Goal: Task Accomplishment & Management: Manage account settings

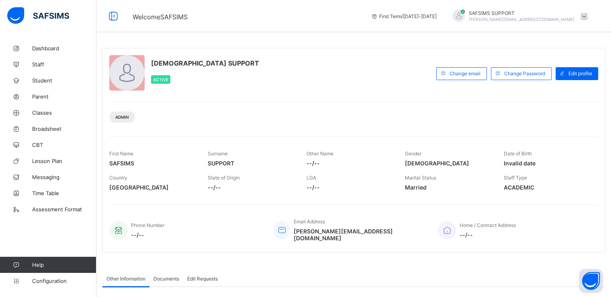
click at [45, 115] on span "Classes" at bounding box center [64, 112] width 64 height 6
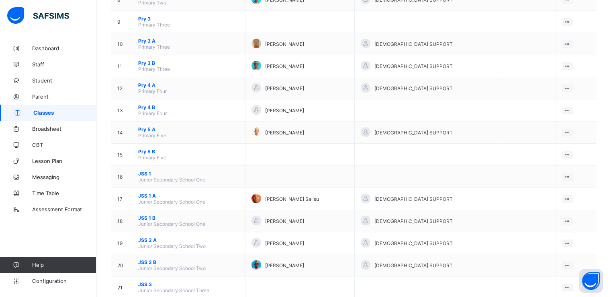
scroll to position [284, 0]
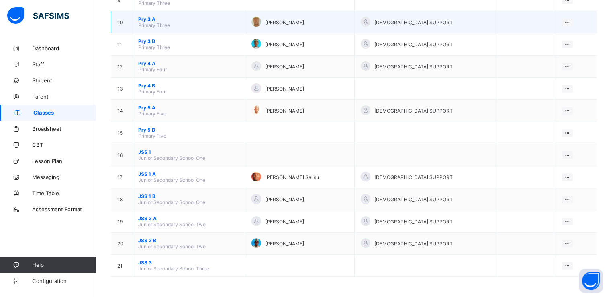
click at [148, 16] on span "Pry 3 A" at bounding box center [188, 19] width 101 height 6
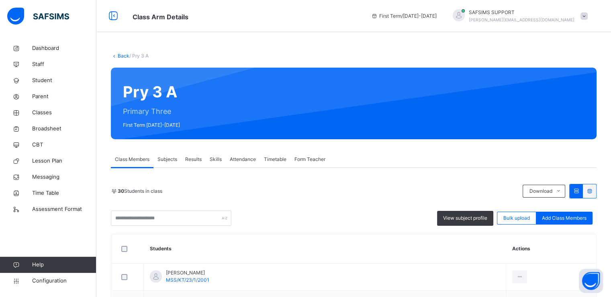
click at [122, 55] on link "Back" at bounding box center [124, 56] width 12 height 6
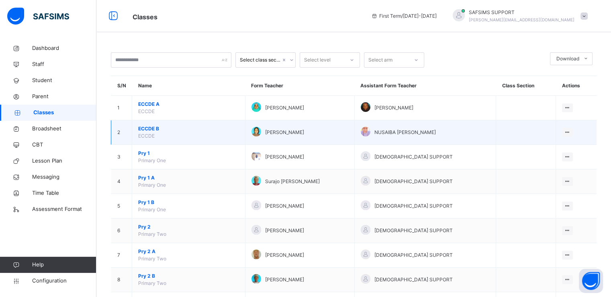
scroll to position [332, 0]
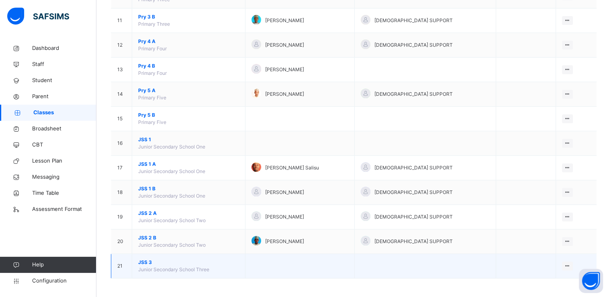
click at [140, 259] on span "JSS 3" at bounding box center [188, 261] width 101 height 7
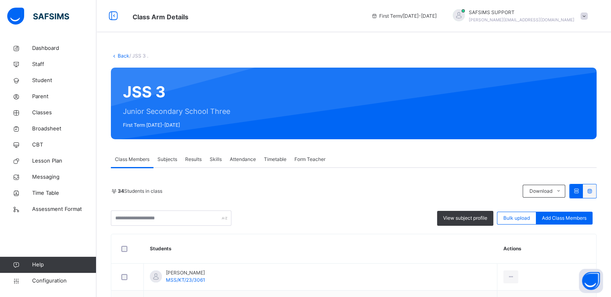
click at [121, 57] on link "Back" at bounding box center [124, 56] width 12 height 6
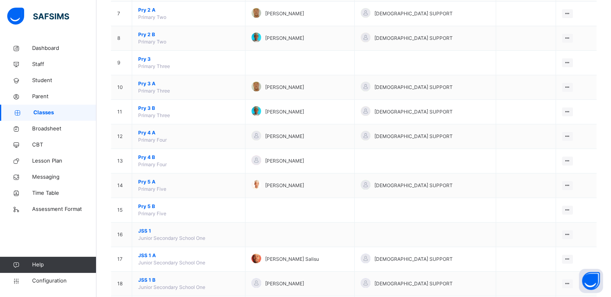
scroll to position [332, 0]
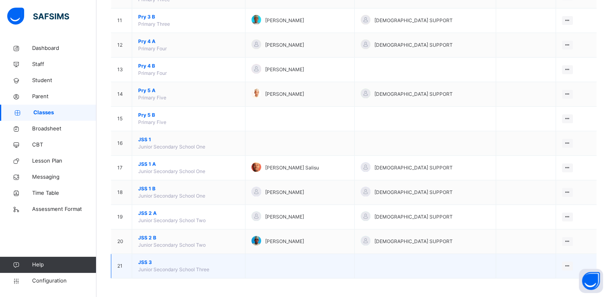
click at [147, 261] on span "JSS 3" at bounding box center [188, 261] width 101 height 7
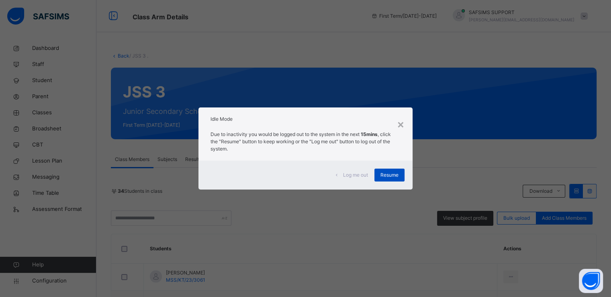
click at [387, 174] on span "Resume" at bounding box center [390, 174] width 18 height 7
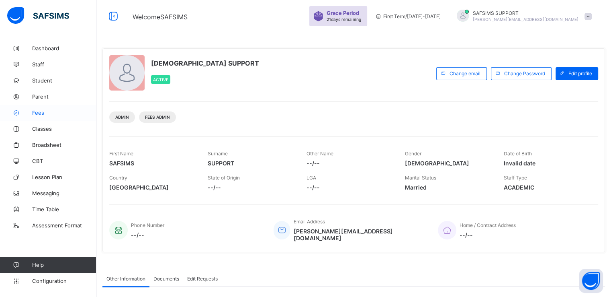
click at [41, 113] on span "Fees" at bounding box center [64, 112] width 64 height 6
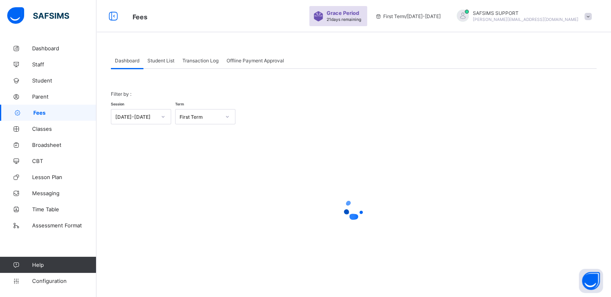
click at [164, 61] on span "Student List" at bounding box center [161, 60] width 27 height 6
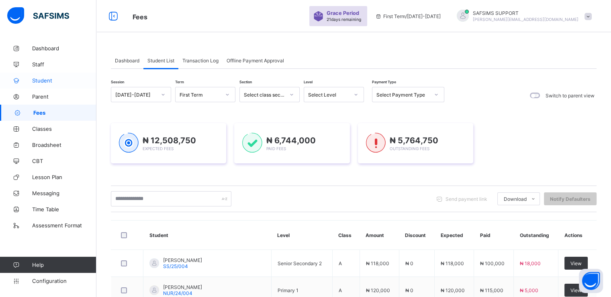
click at [40, 82] on span "Student" at bounding box center [64, 80] width 64 height 6
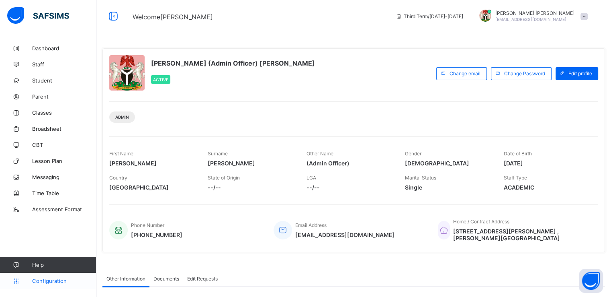
click at [49, 280] on span "Configuration" at bounding box center [64, 280] width 64 height 6
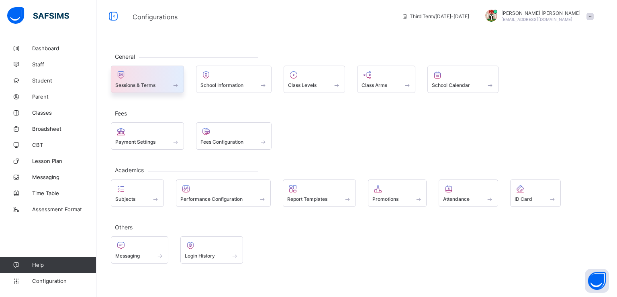
click at [154, 78] on div at bounding box center [147, 75] width 64 height 10
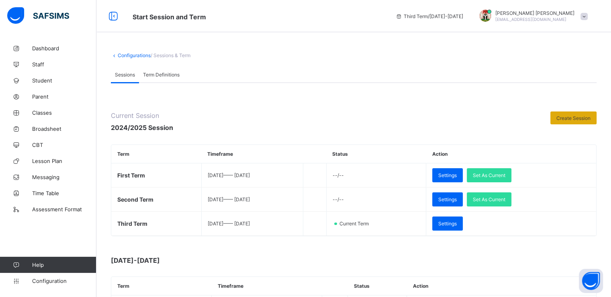
click at [577, 119] on span "Create Session" at bounding box center [574, 118] width 34 height 6
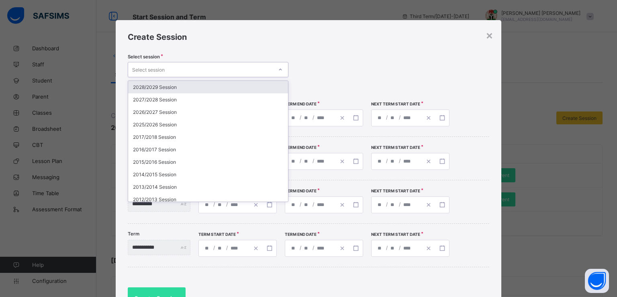
click at [230, 72] on div "Select session" at bounding box center [200, 69] width 145 height 11
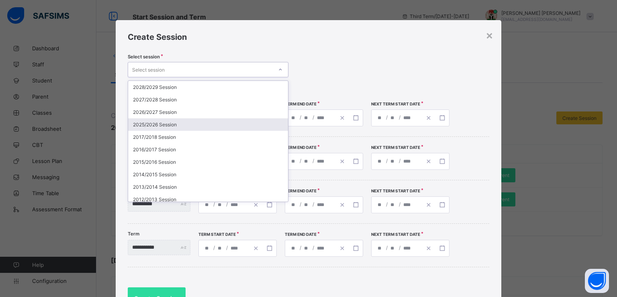
click at [148, 124] on div "2025/2026 Session" at bounding box center [208, 124] width 160 height 12
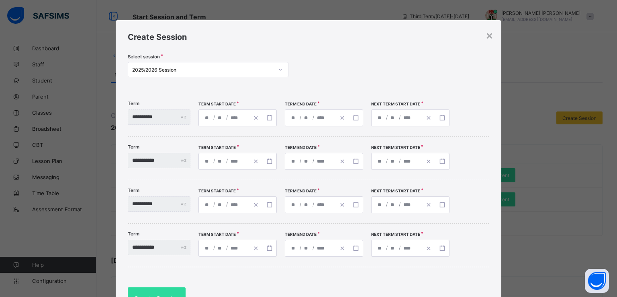
click at [239, 115] on div "/ /" at bounding box center [224, 118] width 50 height 16
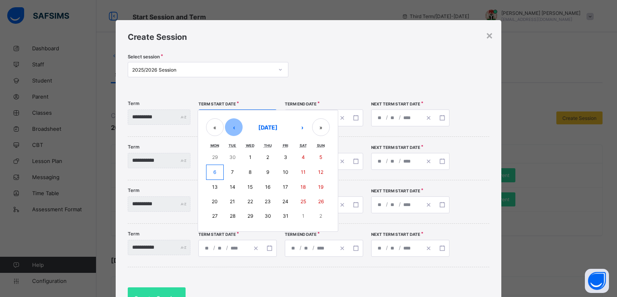
click at [241, 130] on button "‹" at bounding box center [234, 127] width 18 height 18
click at [217, 185] on abbr "15" at bounding box center [214, 186] width 5 height 6
type input "**********"
type input "*"
type input "**"
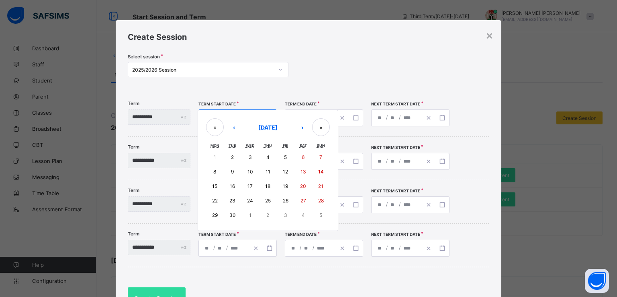
type input "****"
type input "**********"
type input "**"
type input "****"
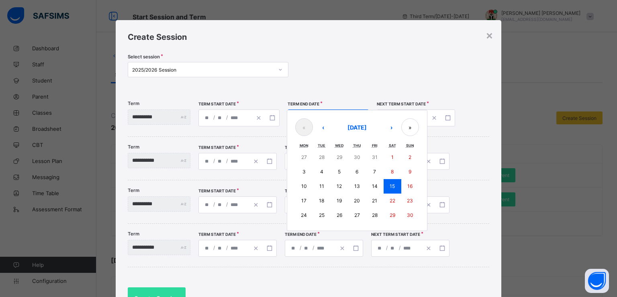
click at [318, 116] on div "**********" at bounding box center [328, 117] width 81 height 17
click at [400, 124] on button "›" at bounding box center [392, 127] width 18 height 18
click at [381, 172] on button "12" at bounding box center [375, 171] width 18 height 14
type input "**********"
type input "**"
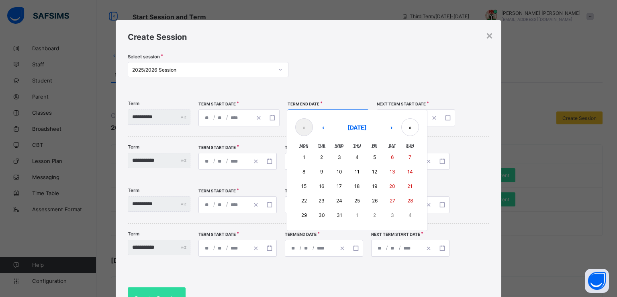
type input "**"
type input "**********"
type input "**"
type input "****"
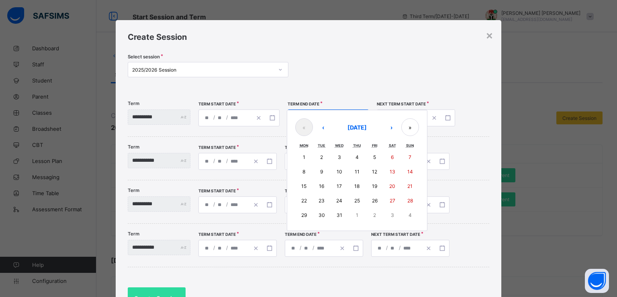
type input "**********"
type input "**"
type input "****"
type input "**********"
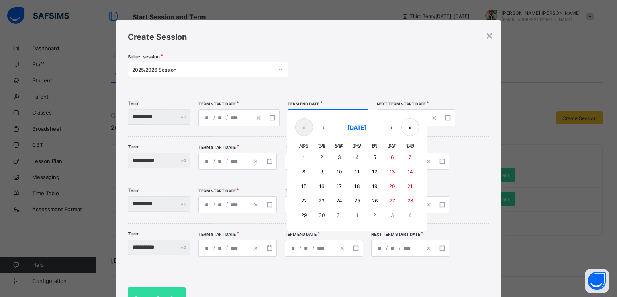
type input "*"
type input "**"
type input "****"
type input "**********"
type input "*"
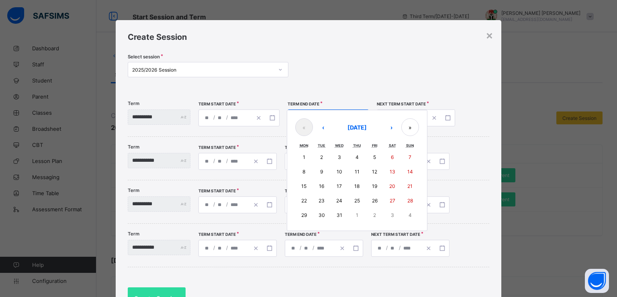
type input "**"
type input "****"
type input "**********"
type input "*"
type input "**"
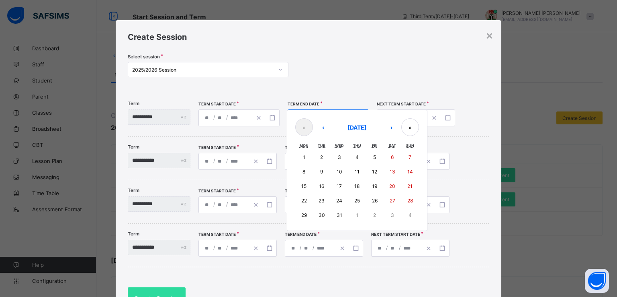
type input "****"
type input "**********"
type input "*"
type input "**"
type input "****"
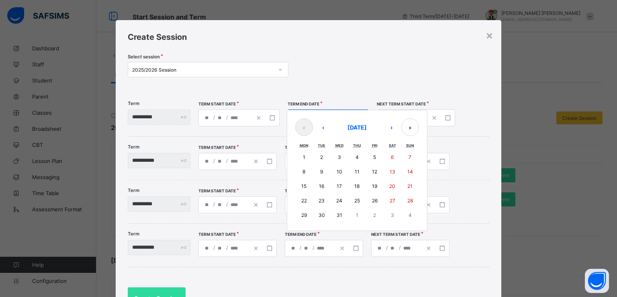
type input "**********"
type input "*"
type input "**"
type input "****"
type input "**********"
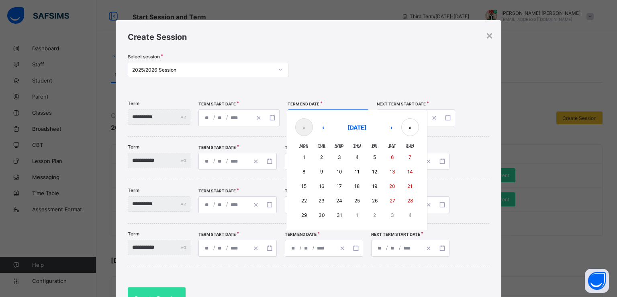
type input "*"
type input "**"
type input "****"
type input "**********"
type input "*"
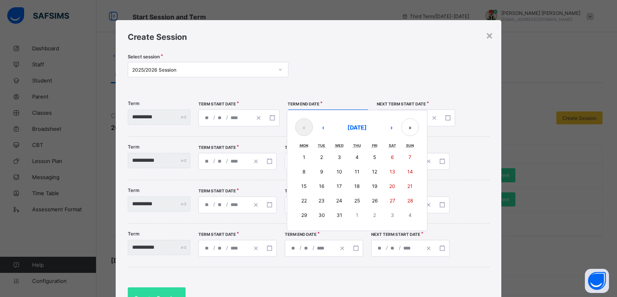
type input "**"
type input "****"
type input "**********"
type input "*"
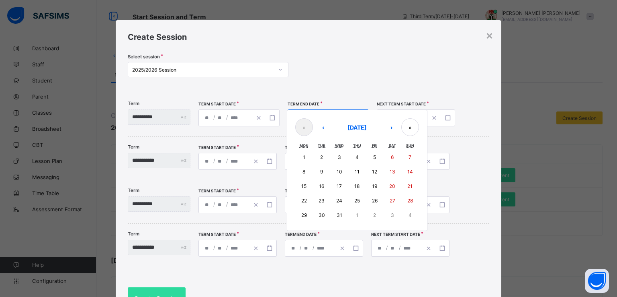
type input "****"
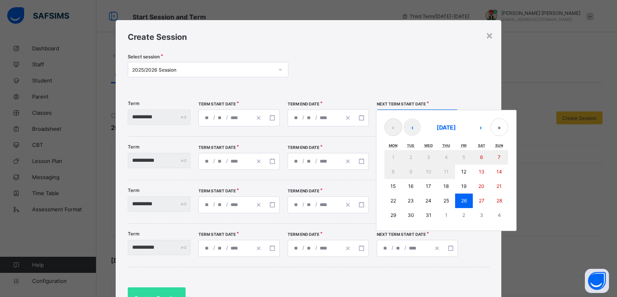
click at [410, 110] on div "**********" at bounding box center [417, 117] width 81 height 17
click at [488, 126] on button "›" at bounding box center [481, 127] width 18 height 18
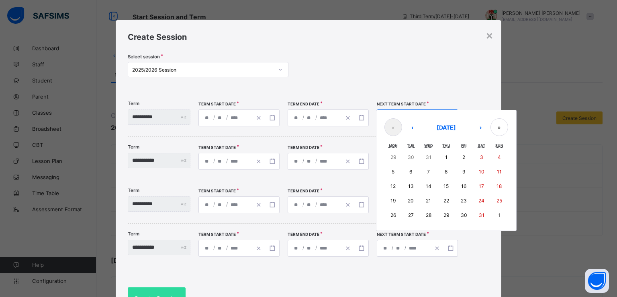
click at [396, 183] on abbr "12" at bounding box center [393, 186] width 5 height 6
type input "**********"
type input "*"
type input "**"
type input "****"
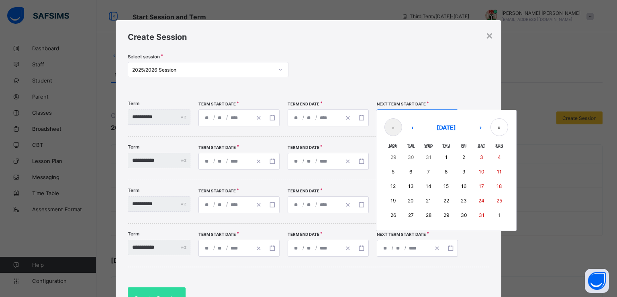
type input "**********"
type input "*"
type input "**"
type input "****"
type input "**********"
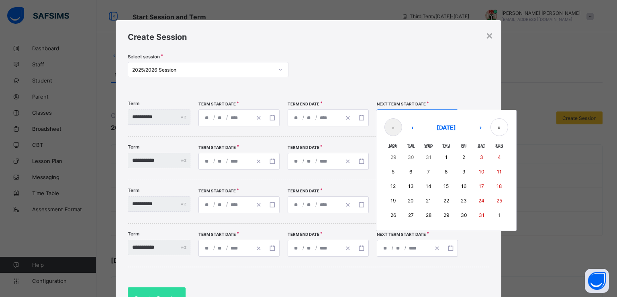
type input "*"
type input "**"
type input "**********"
type input "**"
type input "**********"
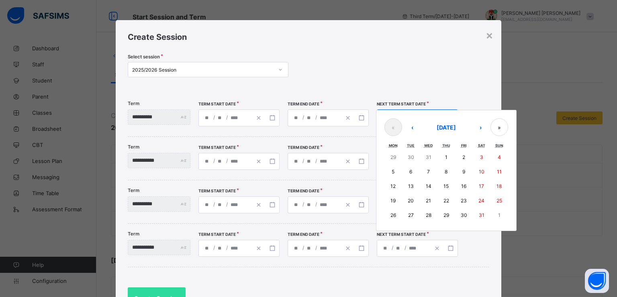
type input "**"
type input "**********"
type input "**"
type input "**********"
type input "*"
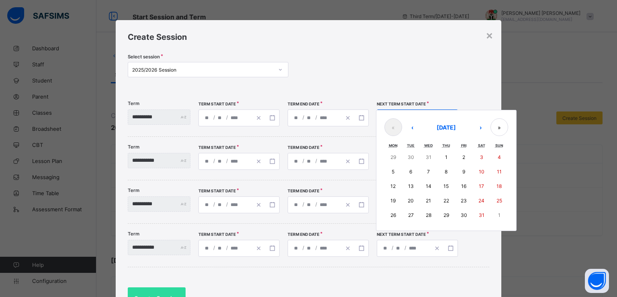
type input "*"
type input "**********"
type input "*"
type input "**********"
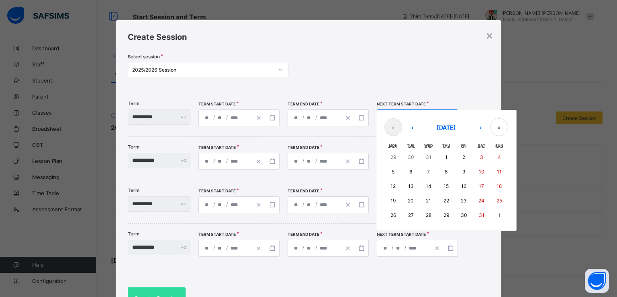
type input "*"
type input "**********"
type input "**"
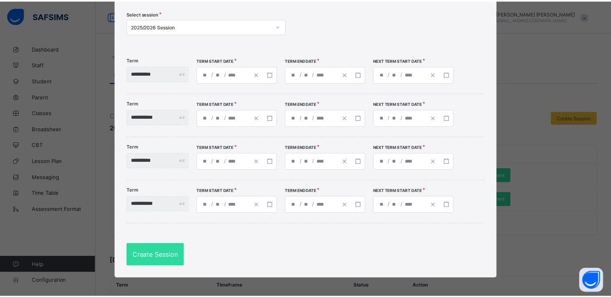
scroll to position [45, 0]
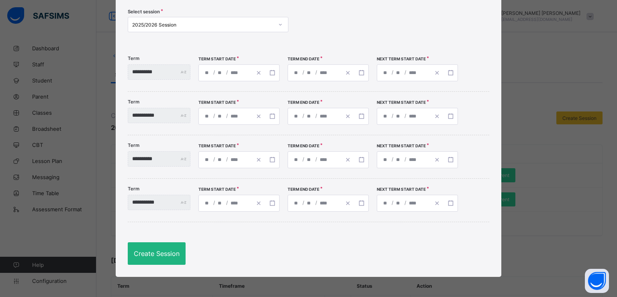
click at [145, 253] on span "Create Session" at bounding box center [157, 253] width 46 height 8
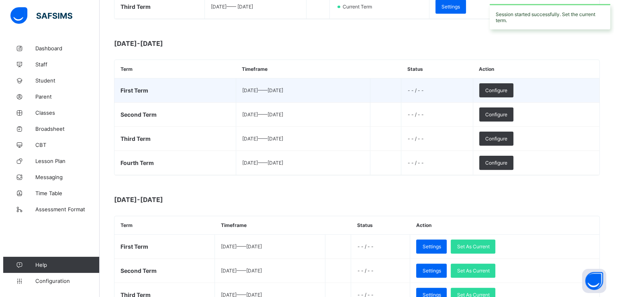
scroll to position [218, 0]
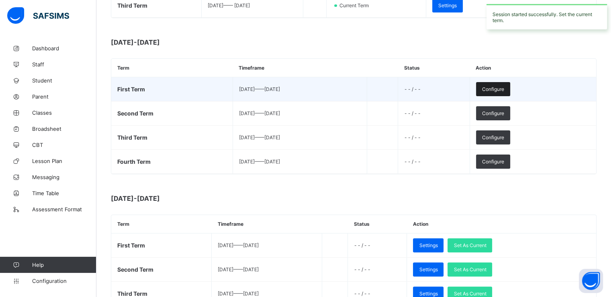
click at [504, 88] on span "Configure" at bounding box center [493, 89] width 22 height 6
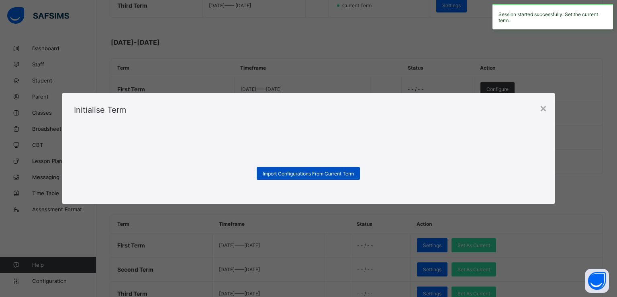
click at [296, 171] on span "Import Configurations From Current Term" at bounding box center [308, 173] width 91 height 6
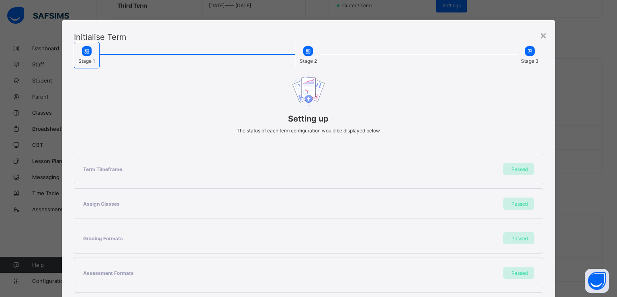
scroll to position [171, 0]
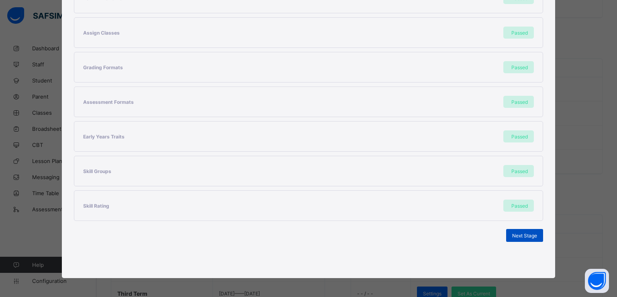
click at [513, 233] on span "Next Stage" at bounding box center [524, 235] width 25 height 6
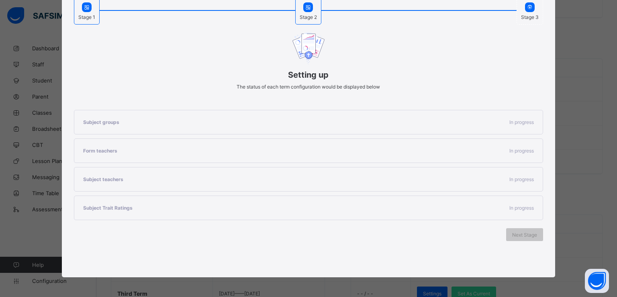
scroll to position [68, 0]
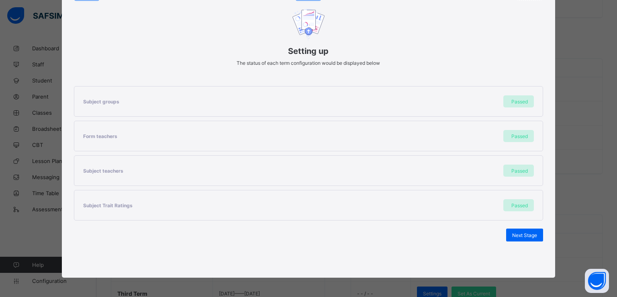
click at [402, 168] on div "Passed" at bounding box center [421, 170] width 225 height 12
click at [518, 234] on span "Next Stage" at bounding box center [524, 235] width 25 height 6
click at [502, 234] on span "Set As Current Term" at bounding box center [514, 235] width 45 height 6
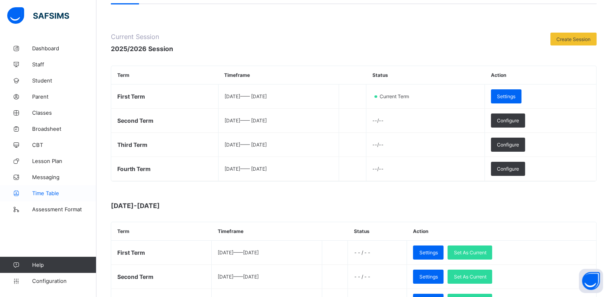
scroll to position [79, 0]
click at [37, 280] on span "Configuration" at bounding box center [64, 280] width 64 height 6
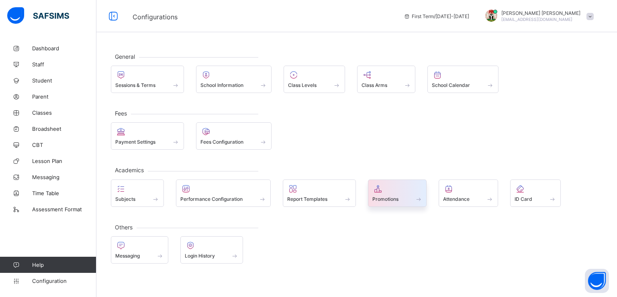
click at [384, 199] on span "Promotions" at bounding box center [386, 199] width 26 height 6
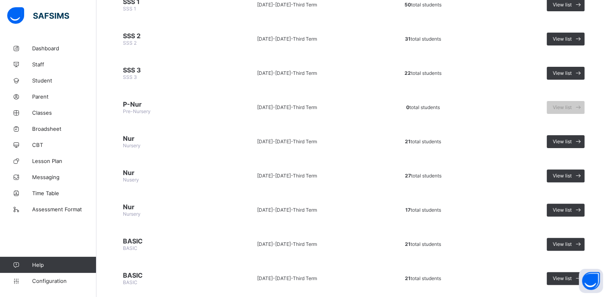
scroll to position [221, 0]
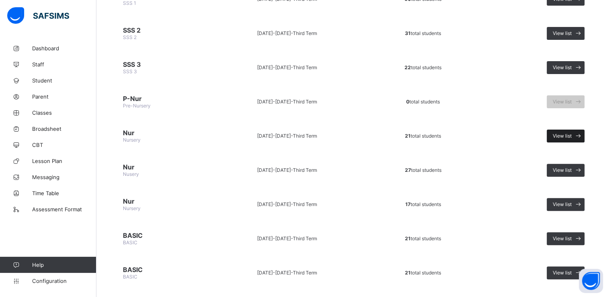
click at [572, 133] on span "View list" at bounding box center [562, 136] width 19 height 6
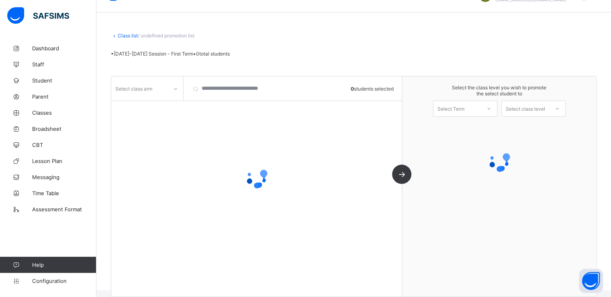
scroll to position [29, 0]
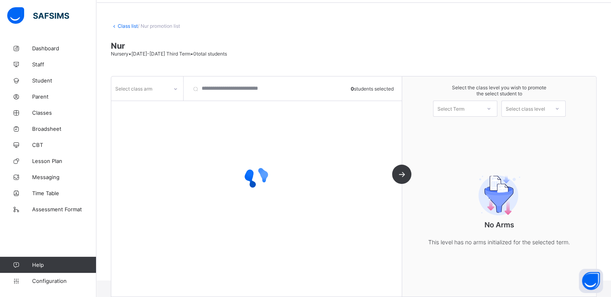
click at [164, 86] on div "Select class arm" at bounding box center [139, 88] width 57 height 11
click at [167, 81] on div "Select class arm" at bounding box center [147, 88] width 72 height 15
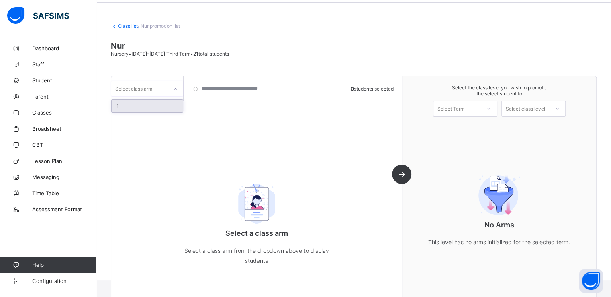
click at [167, 81] on div "Select class arm" at bounding box center [147, 88] width 72 height 15
click at [135, 101] on div "1" at bounding box center [147, 106] width 71 height 12
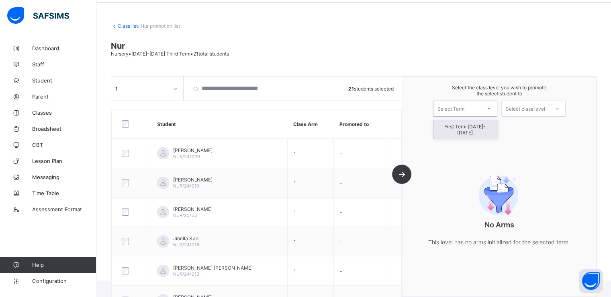
click at [458, 105] on div "Select Term" at bounding box center [451, 108] width 27 height 16
click at [454, 127] on div "First Term 2025-2026" at bounding box center [466, 129] width 64 height 18
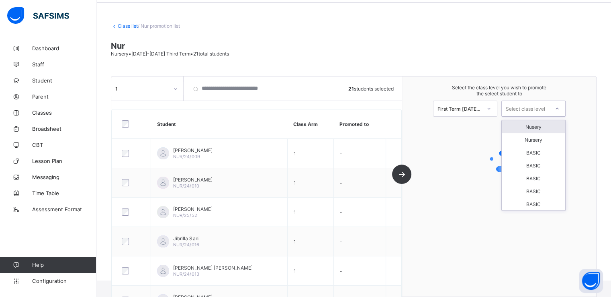
click at [529, 108] on div "Select class level" at bounding box center [525, 108] width 39 height 16
click at [537, 125] on div "Nusery" at bounding box center [534, 126] width 64 height 13
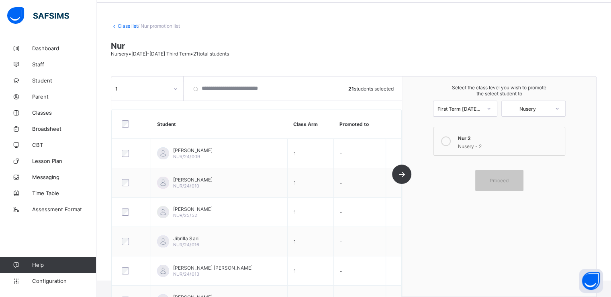
click at [446, 143] on icon at bounding box center [446, 141] width 10 height 10
click at [530, 107] on div "Nusery" at bounding box center [528, 108] width 44 height 6
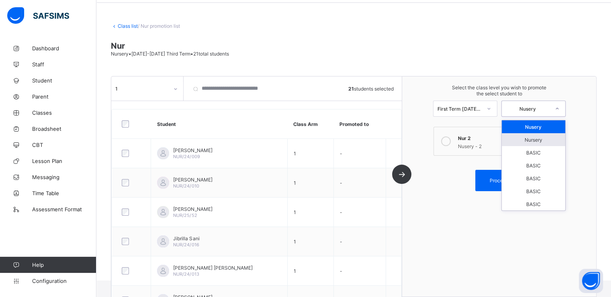
click at [530, 138] on div "Nursery" at bounding box center [534, 139] width 64 height 13
click at [531, 107] on div "Nursery" at bounding box center [528, 108] width 44 height 6
click at [532, 129] on div "Nusery" at bounding box center [534, 126] width 64 height 13
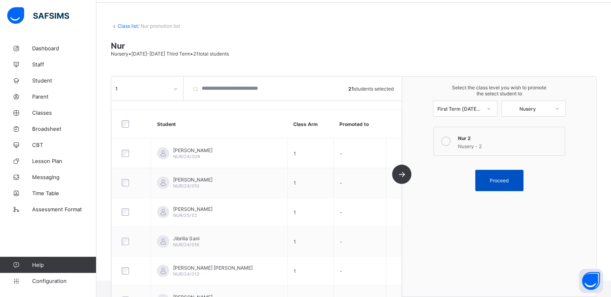
click at [500, 180] on span "Proceed" at bounding box center [499, 180] width 19 height 6
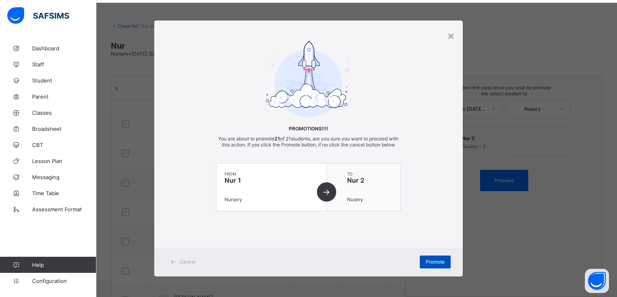
click at [428, 264] on span "Promote" at bounding box center [435, 261] width 19 height 6
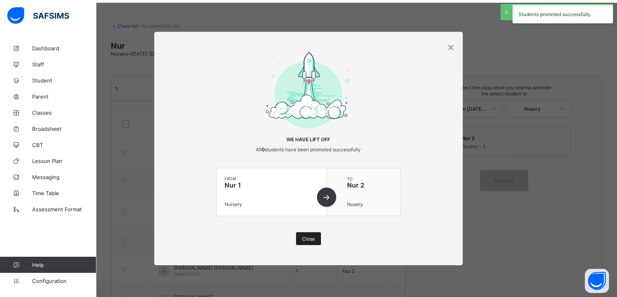
click at [305, 238] on span "Close" at bounding box center [308, 239] width 13 height 6
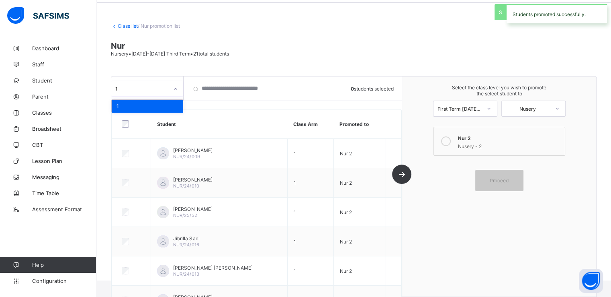
click at [174, 90] on icon at bounding box center [175, 89] width 5 height 8
click at [128, 25] on link "Class list" at bounding box center [128, 26] width 20 height 6
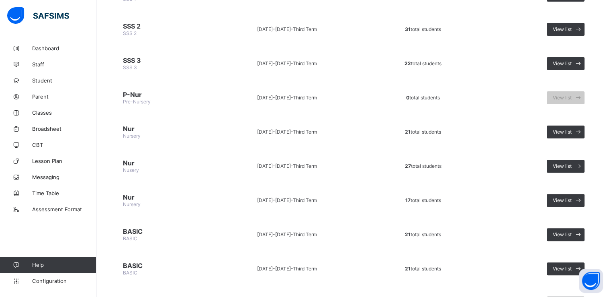
scroll to position [226, 0]
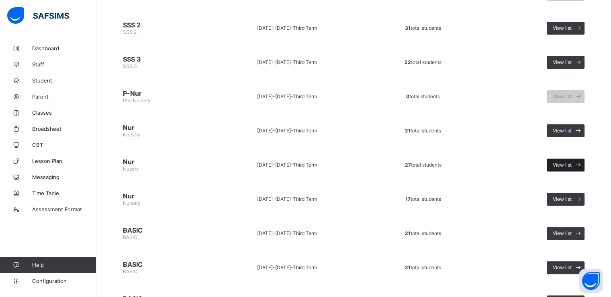
click at [572, 162] on span "View list" at bounding box center [562, 165] width 19 height 6
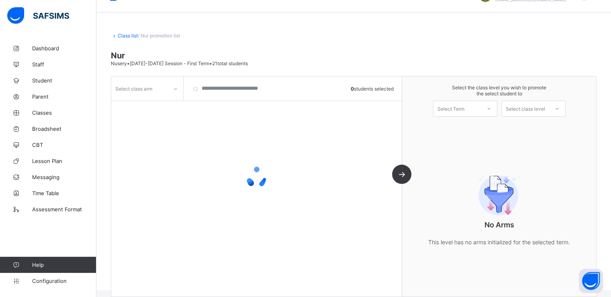
scroll to position [29, 0]
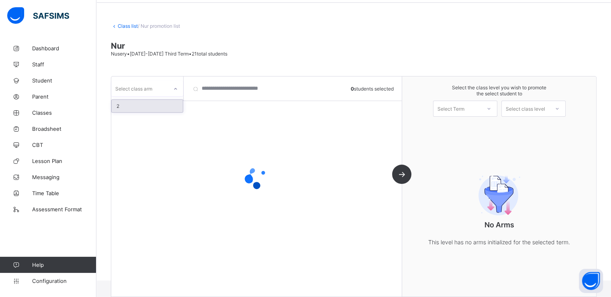
click at [169, 89] on div at bounding box center [176, 88] width 14 height 13
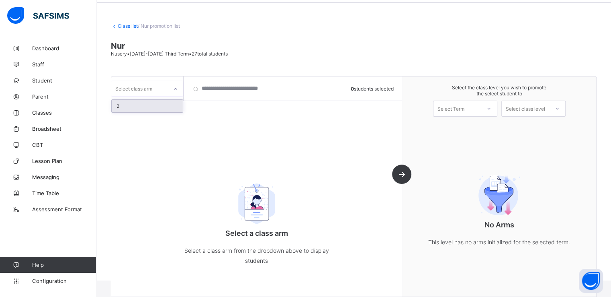
click at [139, 106] on div "2" at bounding box center [147, 106] width 71 height 12
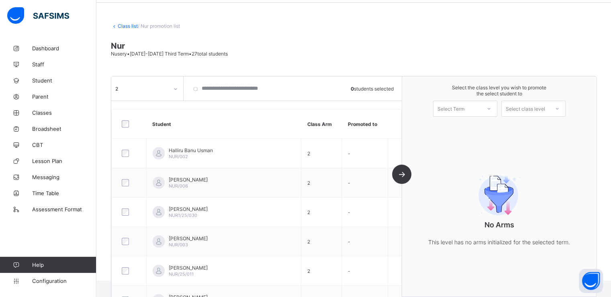
drag, startPoint x: 119, startPoint y: 125, endPoint x: 133, endPoint y: 123, distance: 13.6
click at [133, 123] on div at bounding box center [129, 123] width 18 height 7
click at [461, 107] on div "Select Term" at bounding box center [451, 108] width 27 height 16
click at [454, 129] on div "First Term 2025-2026" at bounding box center [466, 129] width 64 height 18
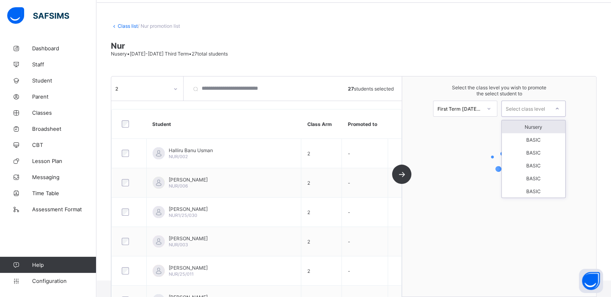
click at [525, 108] on div "Select class level" at bounding box center [525, 108] width 39 height 16
click at [537, 127] on div "Nursery" at bounding box center [534, 126] width 64 height 13
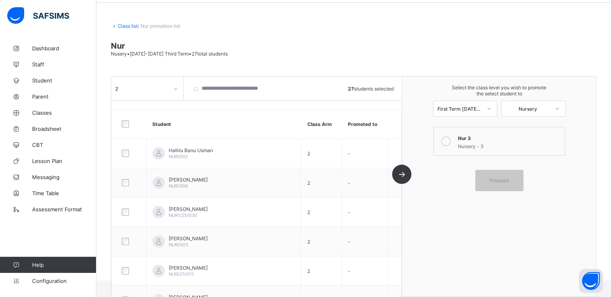
click at [448, 142] on icon at bounding box center [446, 141] width 10 height 10
click at [498, 177] on span "Proceed" at bounding box center [499, 180] width 19 height 6
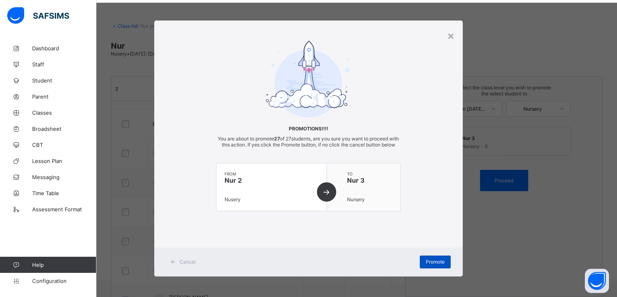
click at [423, 268] on div "Promote" at bounding box center [435, 261] width 31 height 13
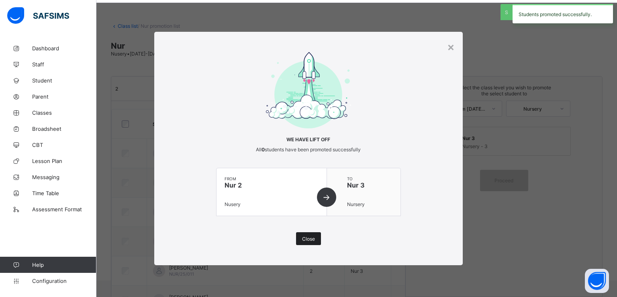
click at [307, 240] on span "Close" at bounding box center [308, 239] width 13 height 6
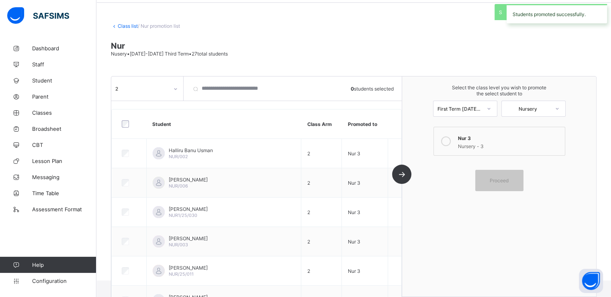
click at [123, 27] on link "Class list" at bounding box center [128, 26] width 20 height 6
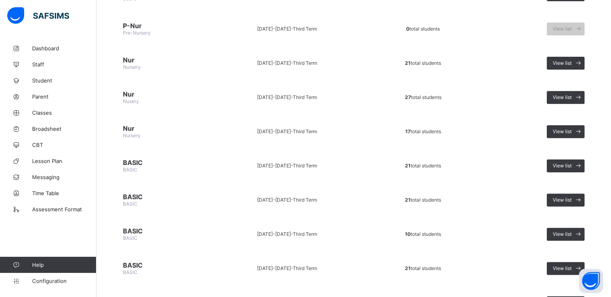
scroll to position [298, 0]
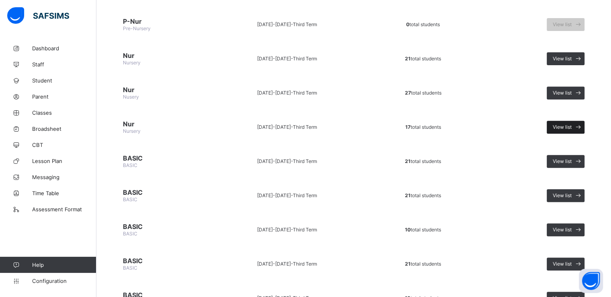
click at [563, 124] on span "View list" at bounding box center [562, 127] width 19 height 6
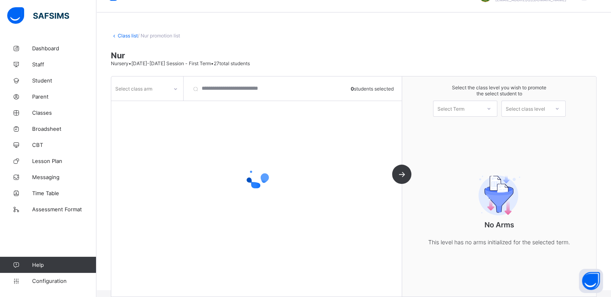
scroll to position [29, 0]
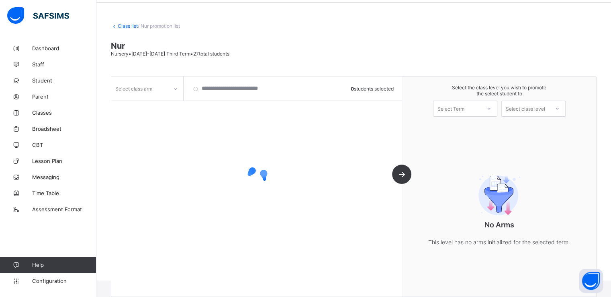
click at [174, 96] on div "Select class arm" at bounding box center [147, 88] width 72 height 24
click at [167, 86] on div "Select class arm" at bounding box center [139, 88] width 57 height 11
click at [170, 86] on div at bounding box center [176, 88] width 14 height 13
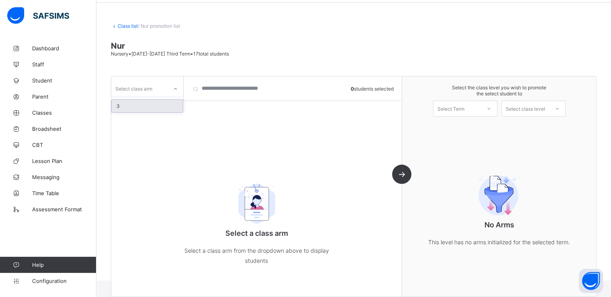
click at [170, 86] on div at bounding box center [176, 88] width 14 height 13
click at [135, 104] on div "3" at bounding box center [147, 106] width 71 height 12
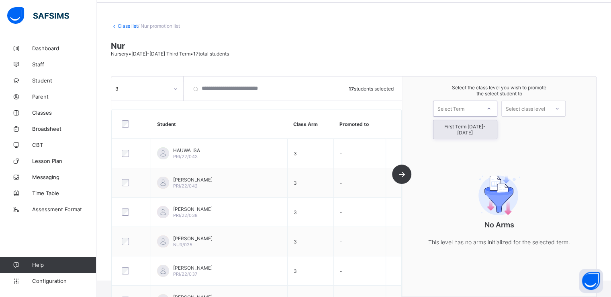
click at [465, 110] on div "Select Term" at bounding box center [451, 108] width 27 height 16
click at [459, 126] on div "First Term 2025-2026" at bounding box center [466, 129] width 64 height 18
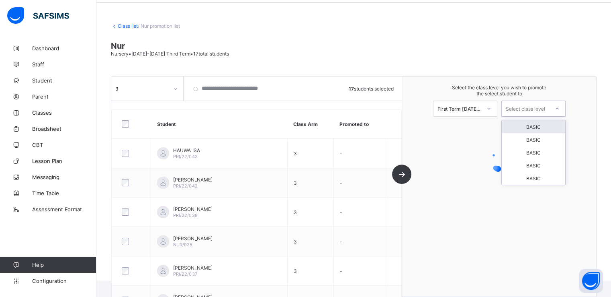
click at [520, 109] on div "Select class level" at bounding box center [525, 108] width 39 height 16
click at [537, 128] on div "BASIC" at bounding box center [534, 126] width 64 height 13
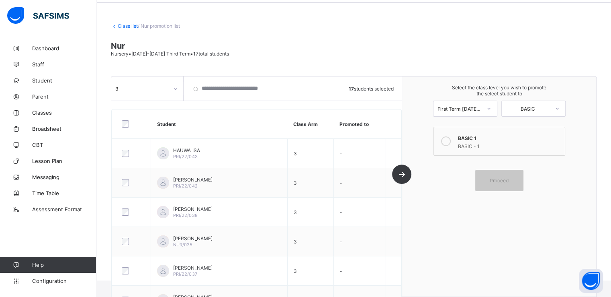
click at [450, 142] on icon at bounding box center [446, 141] width 10 height 10
click at [496, 179] on span "Proceed" at bounding box center [499, 180] width 19 height 6
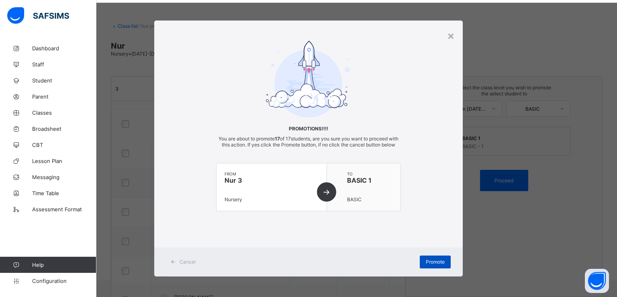
click at [432, 264] on span "Promote" at bounding box center [435, 261] width 19 height 6
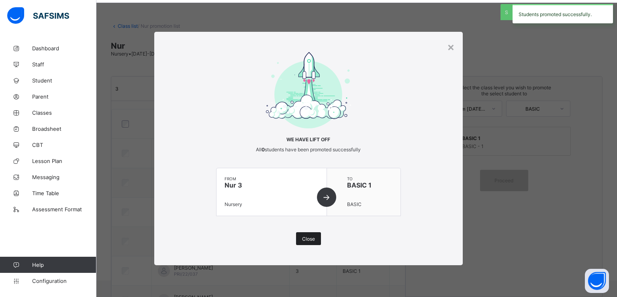
click at [305, 243] on div "Close" at bounding box center [308, 238] width 25 height 13
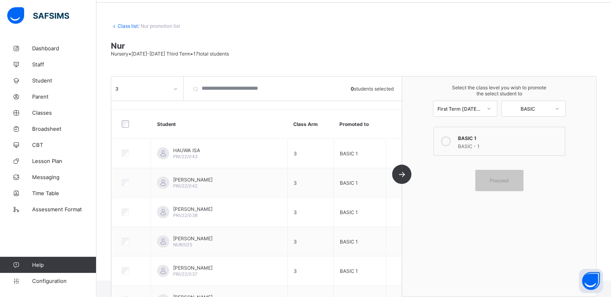
click at [124, 27] on link "Class list" at bounding box center [128, 26] width 20 height 6
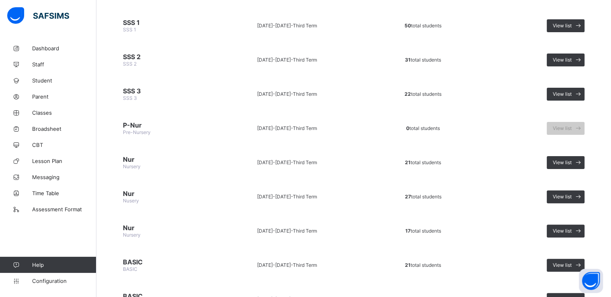
scroll to position [336, 0]
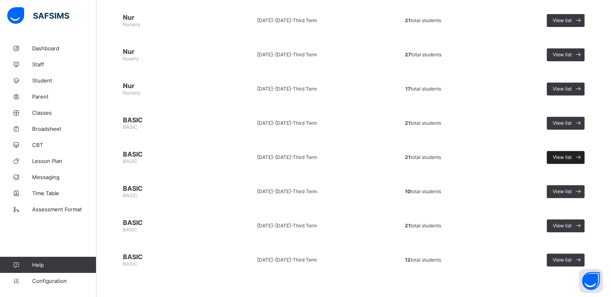
click at [578, 151] on span at bounding box center [578, 157] width 13 height 13
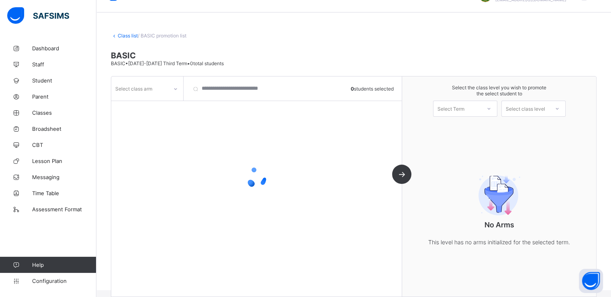
scroll to position [29, 0]
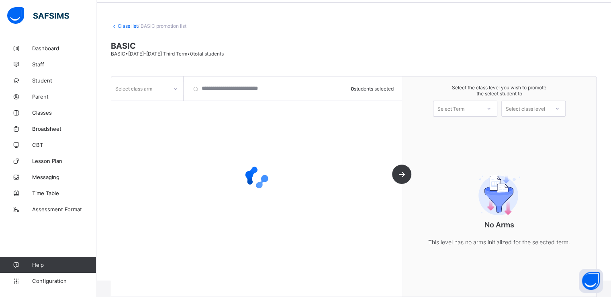
click at [169, 87] on div at bounding box center [176, 88] width 14 height 13
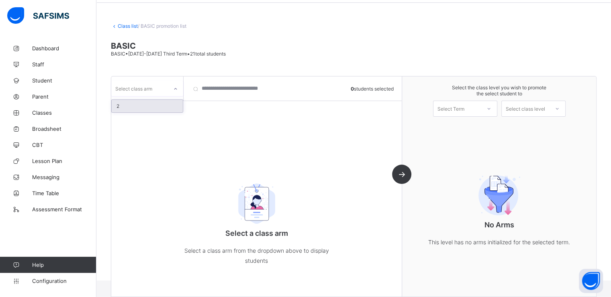
click at [143, 103] on div "2" at bounding box center [147, 106] width 71 height 12
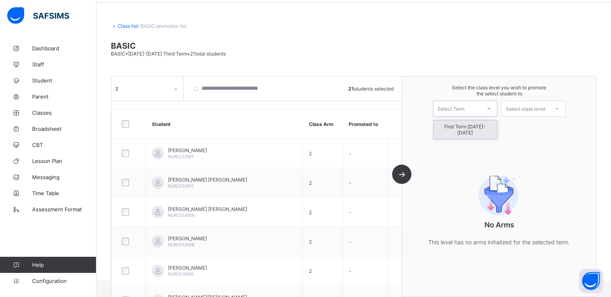
click at [496, 107] on div at bounding box center [489, 109] width 14 height 14
click at [467, 128] on div "First Term 2025-2026" at bounding box center [466, 129] width 64 height 18
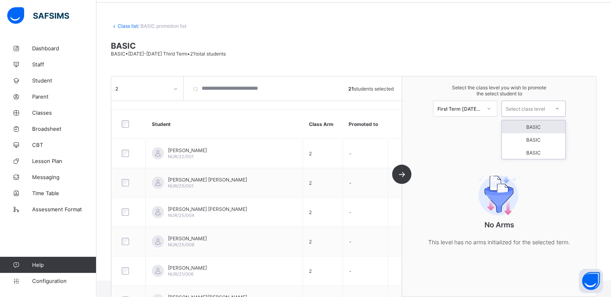
click at [532, 107] on div "Select class level" at bounding box center [525, 108] width 39 height 16
click at [531, 127] on div "BASIC" at bounding box center [534, 126] width 64 height 13
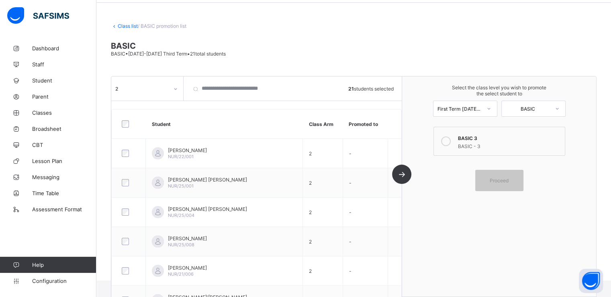
click at [451, 142] on icon at bounding box center [446, 141] width 10 height 10
click at [501, 180] on span "Proceed" at bounding box center [499, 180] width 19 height 6
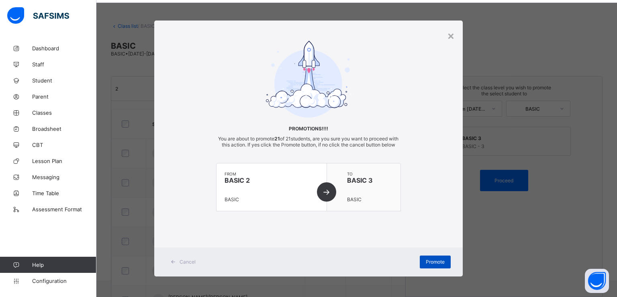
click at [431, 264] on span "Promote" at bounding box center [435, 261] width 19 height 6
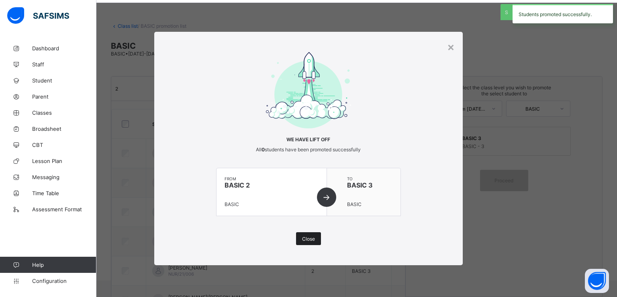
click at [309, 238] on span "Close" at bounding box center [308, 239] width 13 height 6
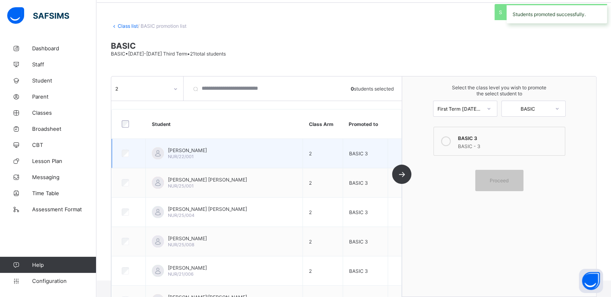
scroll to position [0, 0]
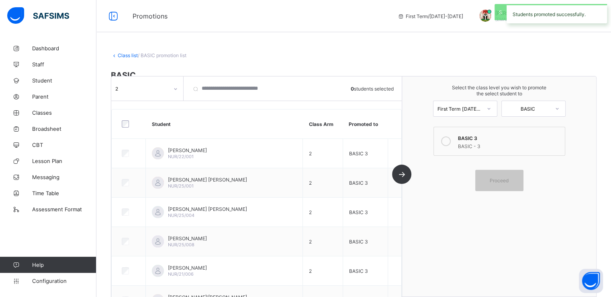
click at [124, 53] on link "Class list" at bounding box center [128, 55] width 20 height 6
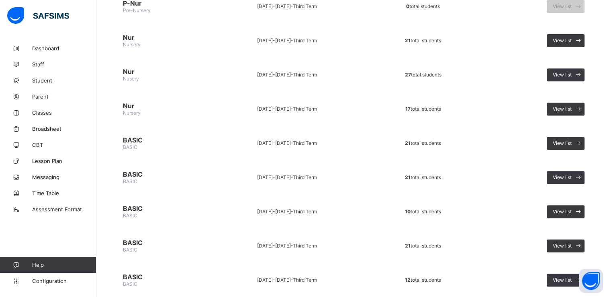
scroll to position [336, 0]
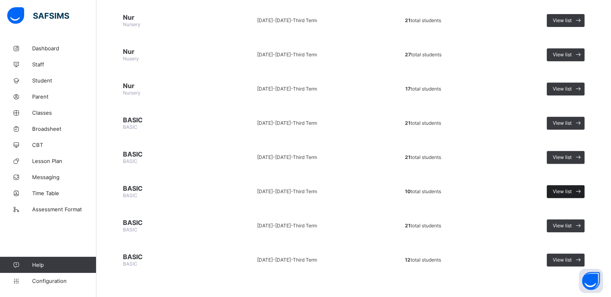
click at [572, 191] on div "View list" at bounding box center [566, 191] width 38 height 13
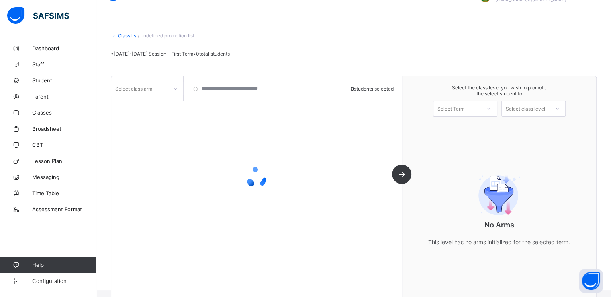
scroll to position [29, 0]
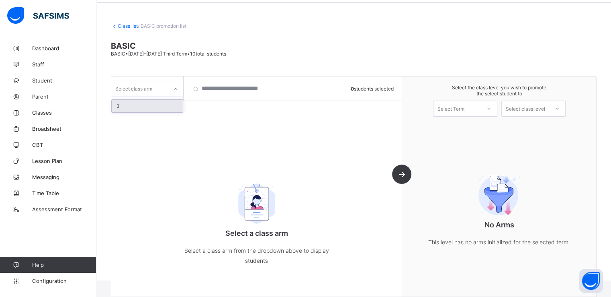
click at [151, 89] on div "Select class arm" at bounding box center [133, 88] width 37 height 15
click at [140, 107] on div "3" at bounding box center [147, 106] width 71 height 12
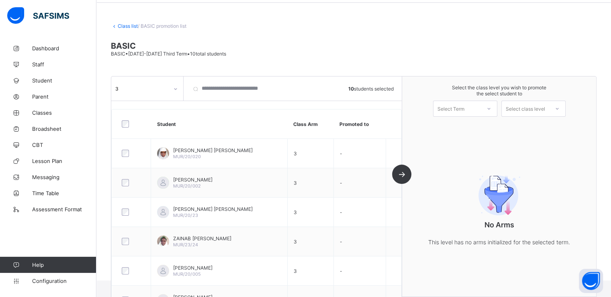
click at [465, 109] on div "Select Term" at bounding box center [451, 108] width 27 height 16
click at [456, 130] on div "First Term [DATE]-[DATE]" at bounding box center [466, 129] width 64 height 18
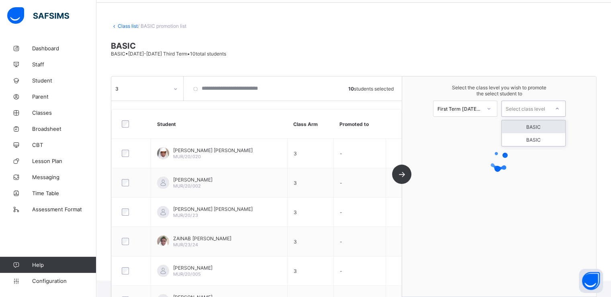
click at [527, 107] on div "Select class level" at bounding box center [525, 108] width 39 height 16
click at [534, 124] on div "BASIC" at bounding box center [534, 126] width 64 height 13
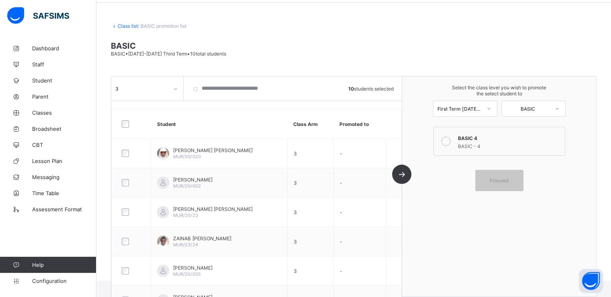
click at [447, 142] on icon at bounding box center [446, 141] width 10 height 10
click at [502, 179] on span "Proceed" at bounding box center [499, 180] width 19 height 6
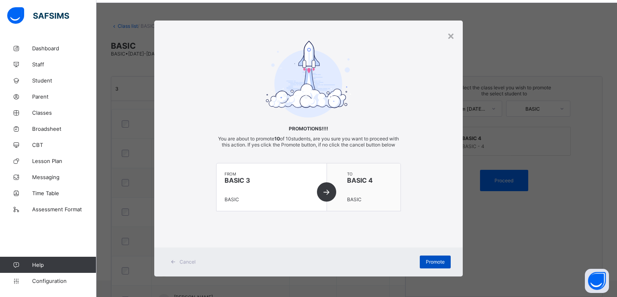
click at [431, 264] on span "Promote" at bounding box center [435, 261] width 19 height 6
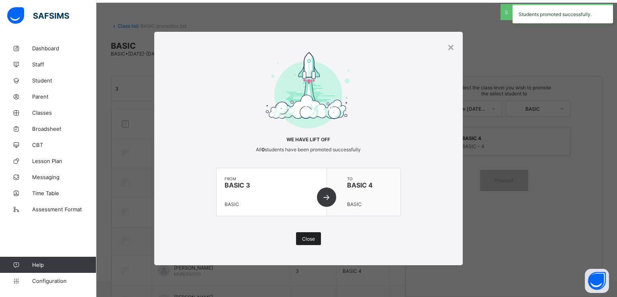
click at [312, 242] on div "Close" at bounding box center [308, 238] width 25 height 13
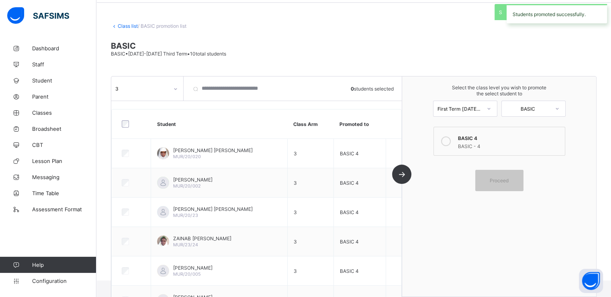
click at [123, 26] on link "Class list" at bounding box center [128, 26] width 20 height 6
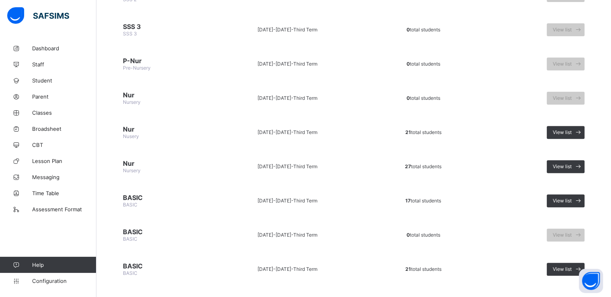
scroll to position [336, 0]
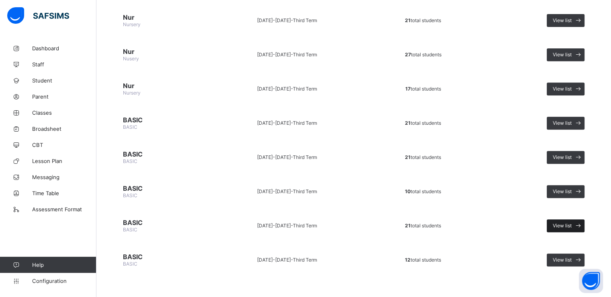
click at [569, 222] on span "View list" at bounding box center [562, 225] width 19 height 6
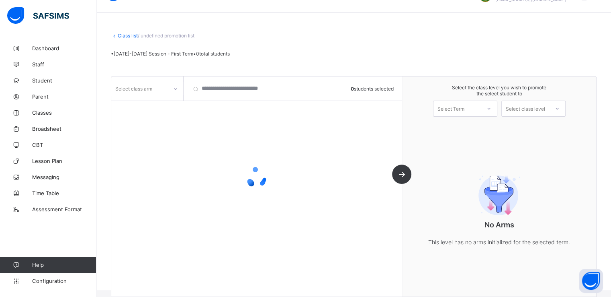
scroll to position [29, 0]
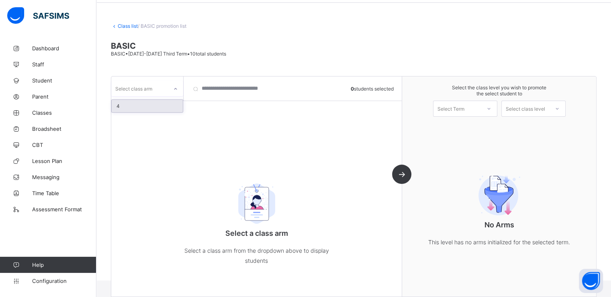
click at [166, 90] on div "Select class arm" at bounding box center [139, 88] width 57 height 11
click at [138, 107] on div "4" at bounding box center [147, 106] width 71 height 12
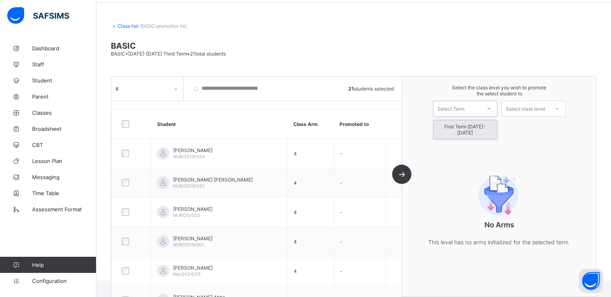
click at [458, 108] on div "Select Term" at bounding box center [451, 108] width 27 height 16
click at [456, 129] on div "First Term [DATE]-[DATE]" at bounding box center [466, 129] width 64 height 18
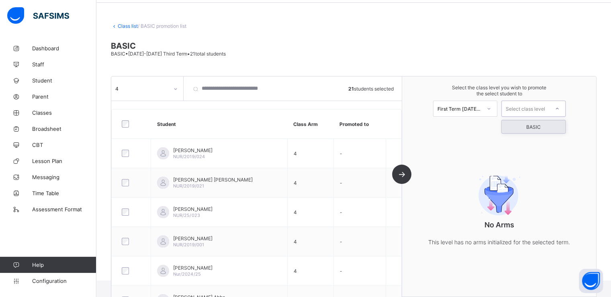
click at [534, 108] on div "Select class level" at bounding box center [525, 108] width 39 height 16
click at [530, 129] on div "BASIC" at bounding box center [534, 126] width 64 height 13
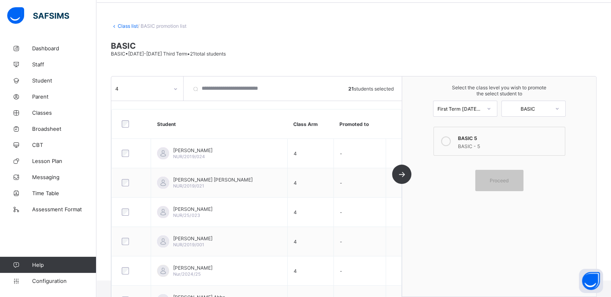
click at [448, 141] on icon at bounding box center [446, 141] width 10 height 10
click at [497, 180] on span "Proceed" at bounding box center [499, 180] width 19 height 6
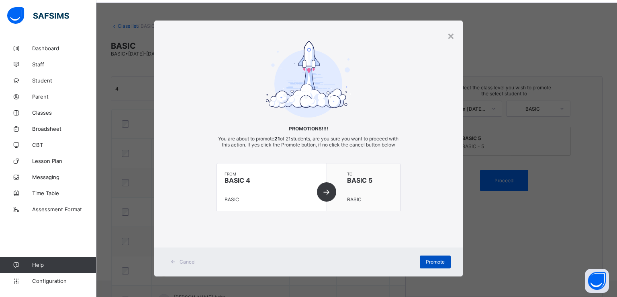
click at [429, 264] on span "Promote" at bounding box center [435, 261] width 19 height 6
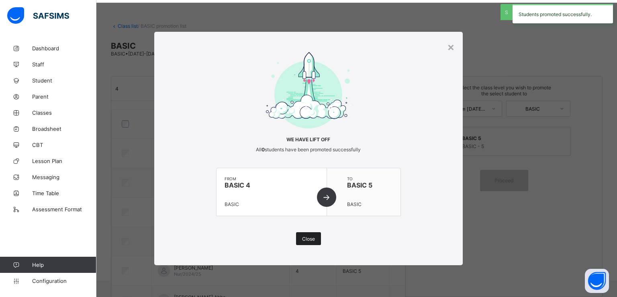
click at [309, 237] on span "Close" at bounding box center [308, 239] width 13 height 6
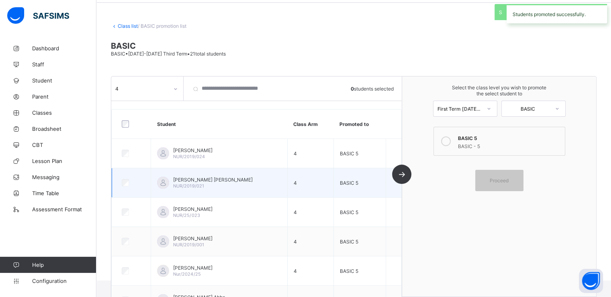
scroll to position [0, 0]
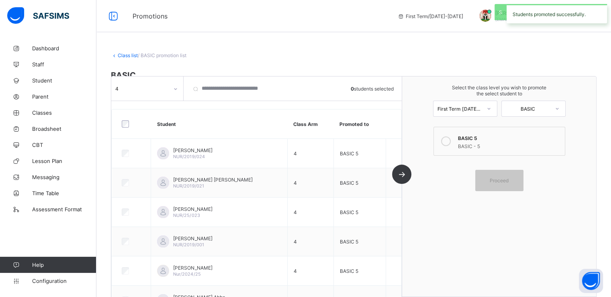
click at [122, 55] on link "Class list" at bounding box center [128, 55] width 20 height 6
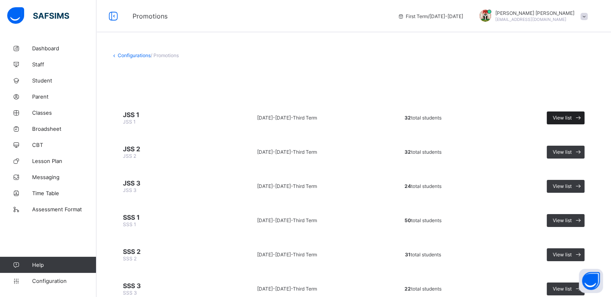
click at [566, 118] on span "View list" at bounding box center [562, 118] width 19 height 6
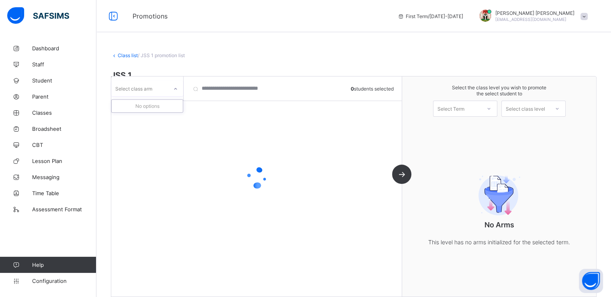
click at [172, 87] on div at bounding box center [176, 88] width 14 height 13
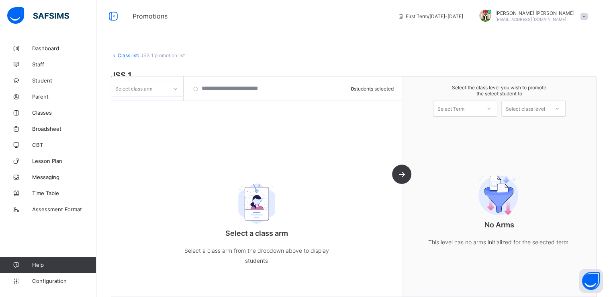
click at [172, 84] on div at bounding box center [176, 88] width 14 height 13
click at [135, 105] on div "A" at bounding box center [147, 106] width 71 height 12
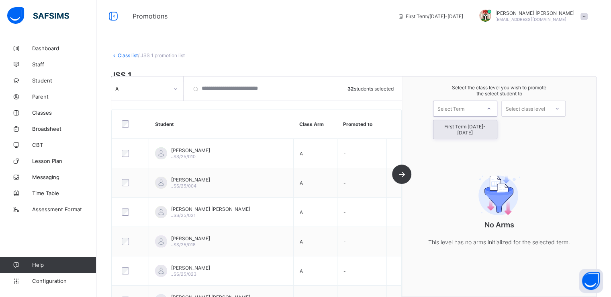
click at [465, 111] on div "Select Term" at bounding box center [451, 108] width 27 height 16
click at [462, 129] on div "First Term [DATE]-[DATE]" at bounding box center [466, 129] width 64 height 18
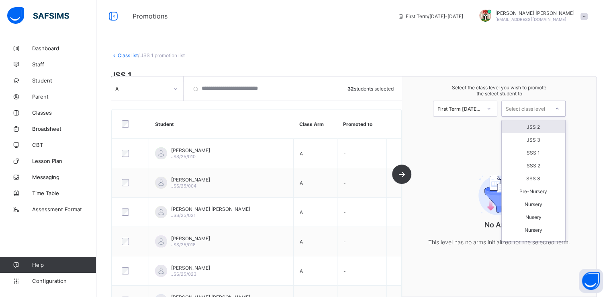
click at [526, 107] on div "Select class level" at bounding box center [525, 108] width 39 height 16
click at [530, 129] on div "JSS 2" at bounding box center [534, 126] width 64 height 13
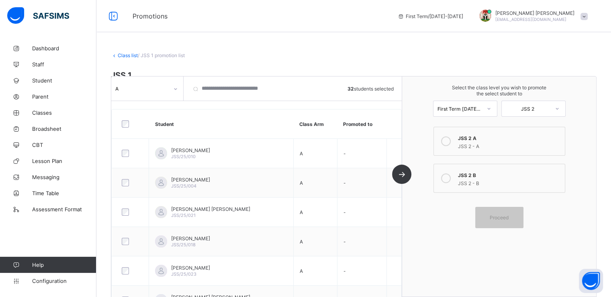
click at [446, 143] on icon at bounding box center [446, 141] width 10 height 10
click at [495, 215] on span "Proceed" at bounding box center [499, 217] width 19 height 6
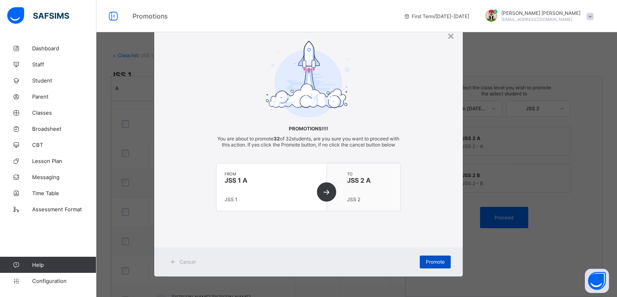
click at [429, 264] on span "Promote" at bounding box center [435, 261] width 19 height 6
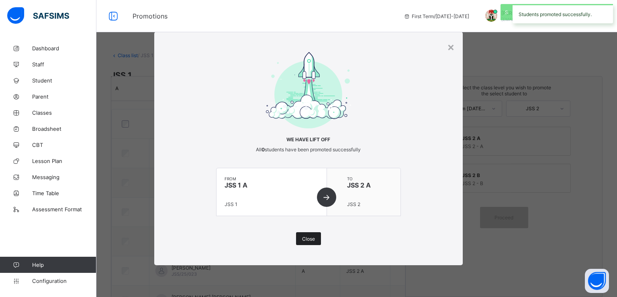
click at [305, 239] on span "Close" at bounding box center [308, 239] width 13 height 6
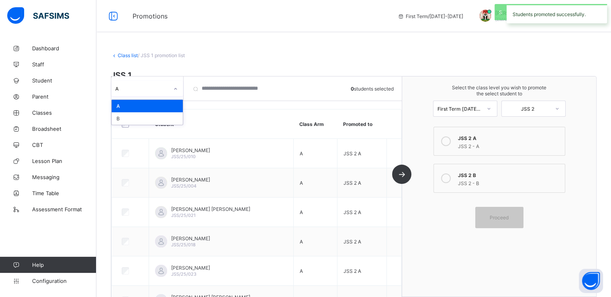
click at [174, 91] on div at bounding box center [176, 88] width 14 height 13
click at [138, 116] on div "B" at bounding box center [147, 118] width 71 height 12
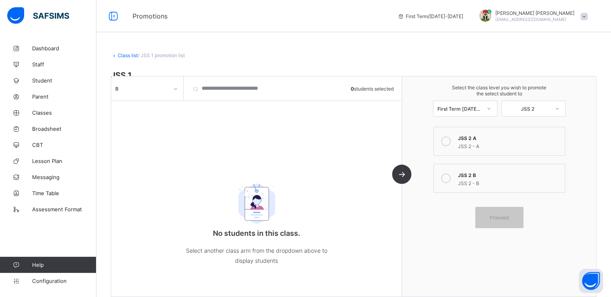
click at [125, 57] on link "Class list" at bounding box center [128, 55] width 20 height 6
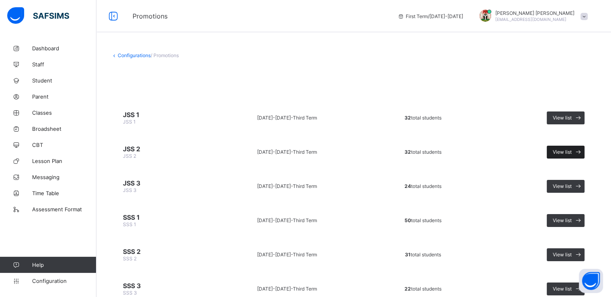
click at [567, 152] on span "View list" at bounding box center [562, 152] width 19 height 6
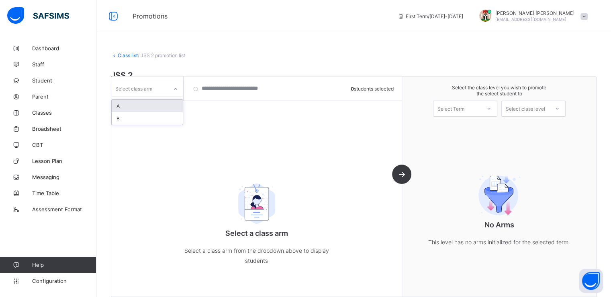
click at [176, 94] on div at bounding box center [176, 88] width 14 height 13
click at [155, 107] on div "A" at bounding box center [147, 106] width 71 height 12
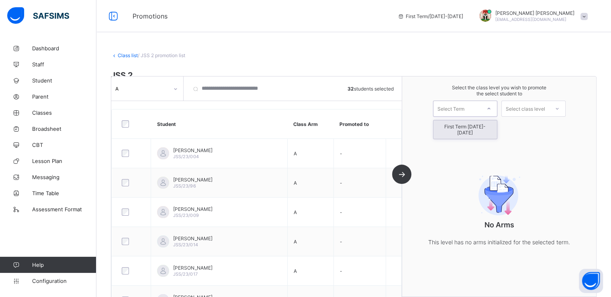
drag, startPoint x: 465, startPoint y: 108, endPoint x: 461, endPoint y: 124, distance: 16.9
click at [461, 117] on div "option First Term 2025-2026 focused, 1 of 1. 1 result available. Use Up and Dow…" at bounding box center [465, 108] width 64 height 16
click at [461, 124] on div "First Term [DATE]-[DATE]" at bounding box center [466, 129] width 64 height 18
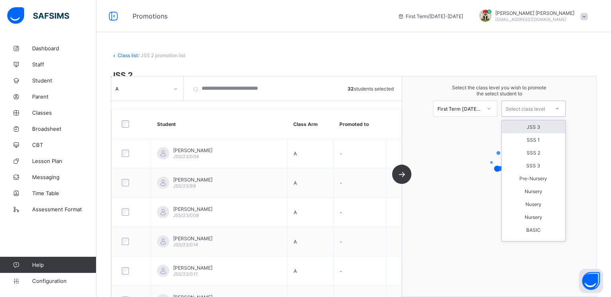
click at [524, 108] on div "Select class level" at bounding box center [525, 108] width 39 height 16
click at [531, 129] on div "JSS 3" at bounding box center [534, 126] width 64 height 13
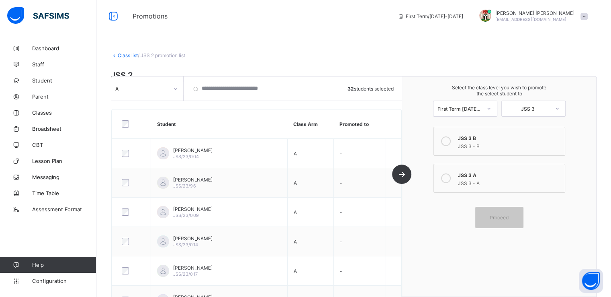
click at [446, 181] on div at bounding box center [446, 178] width 16 height 16
click at [502, 219] on span "Proceed" at bounding box center [499, 217] width 19 height 6
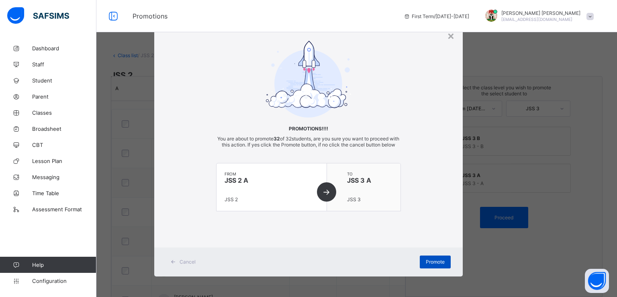
click at [432, 264] on span "Promote" at bounding box center [435, 261] width 19 height 6
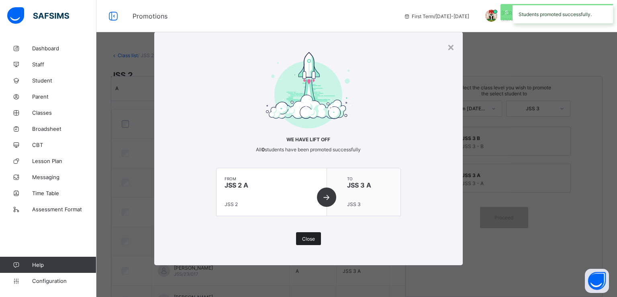
click at [303, 237] on span "Close" at bounding box center [308, 239] width 13 height 6
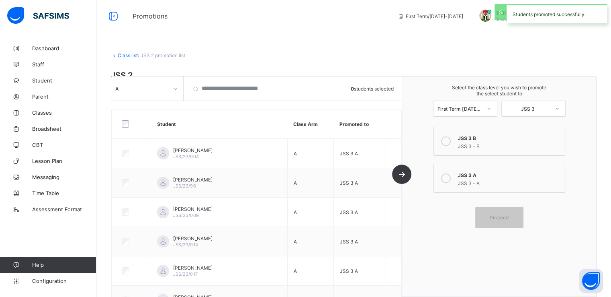
click at [159, 87] on div "A" at bounding box center [141, 88] width 53 height 6
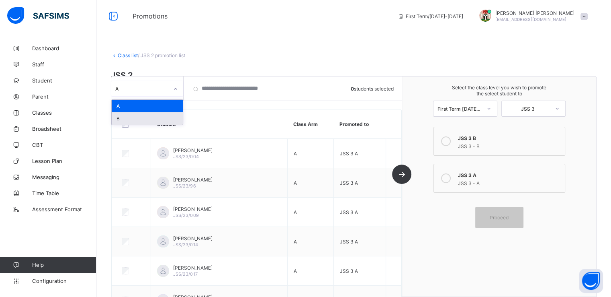
click at [130, 119] on div "B" at bounding box center [147, 118] width 71 height 12
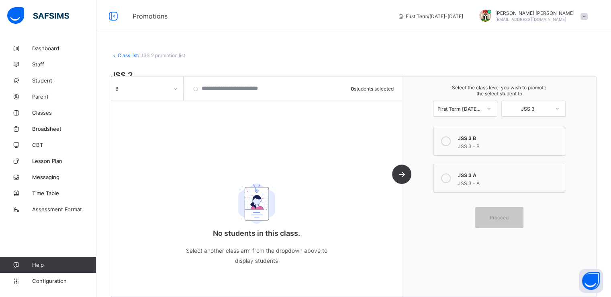
click at [125, 56] on link "Class list" at bounding box center [128, 55] width 20 height 6
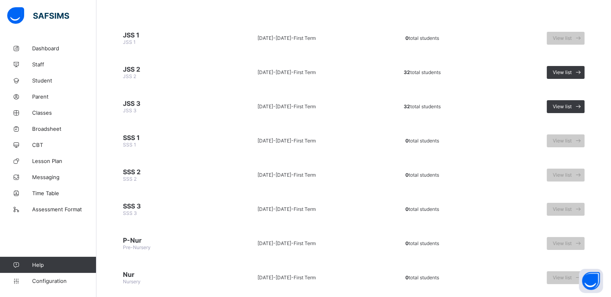
scroll to position [79, 0]
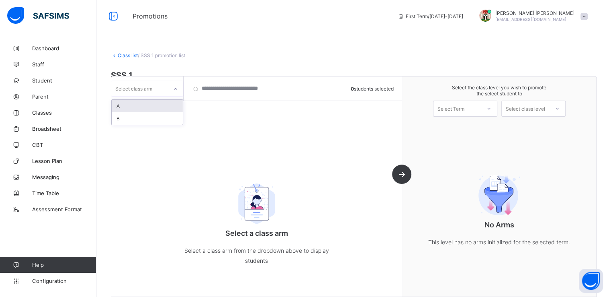
click at [148, 103] on div "A" at bounding box center [147, 106] width 71 height 12
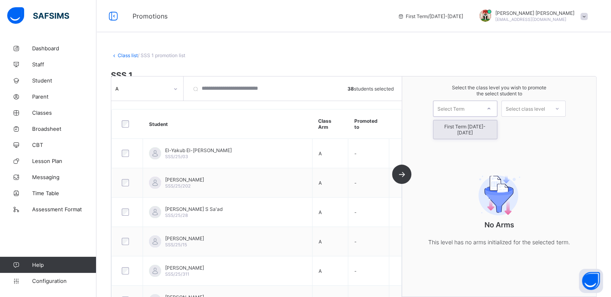
drag, startPoint x: 467, startPoint y: 110, endPoint x: 460, endPoint y: 127, distance: 18.6
click at [460, 117] on div "option First Term 2025-2026 focused, 1 of 1. 1 result available. Use Up and Dow…" at bounding box center [465, 108] width 64 height 16
click at [460, 127] on div "First Term [DATE]-[DATE]" at bounding box center [466, 129] width 64 height 18
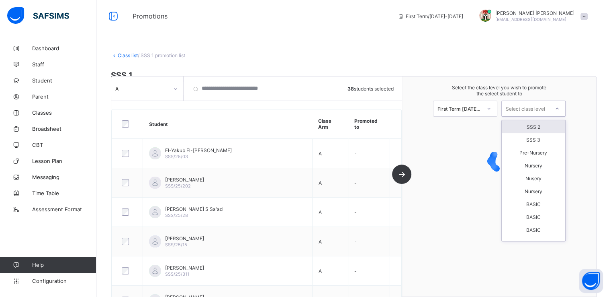
click at [527, 109] on div "Select class level" at bounding box center [525, 108] width 39 height 16
click at [530, 129] on div "SSS 2" at bounding box center [534, 126] width 64 height 13
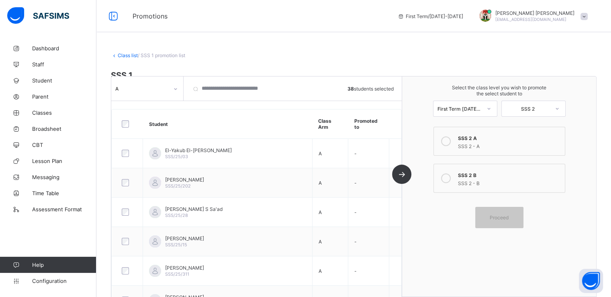
click at [449, 140] on icon at bounding box center [446, 141] width 10 height 10
click at [500, 215] on span "Proceed" at bounding box center [499, 217] width 19 height 6
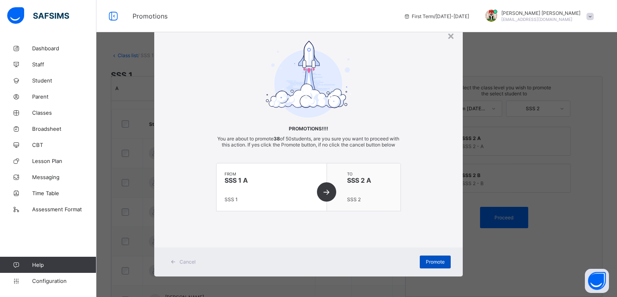
click at [431, 264] on span "Promote" at bounding box center [435, 261] width 19 height 6
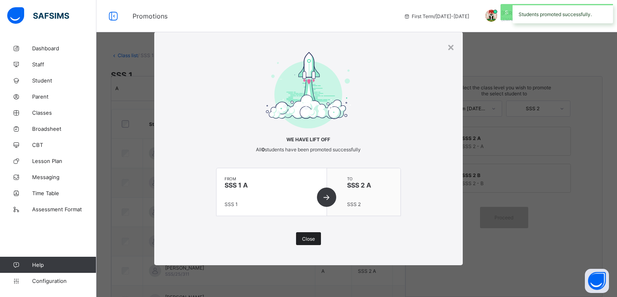
click at [310, 242] on div "Close" at bounding box center [308, 238] width 25 height 13
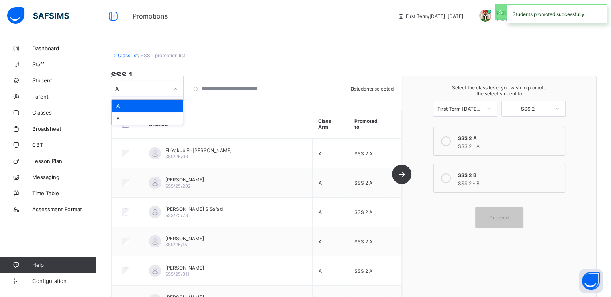
click at [165, 85] on div "A" at bounding box center [141, 88] width 53 height 6
click at [127, 117] on div "B" at bounding box center [147, 118] width 71 height 12
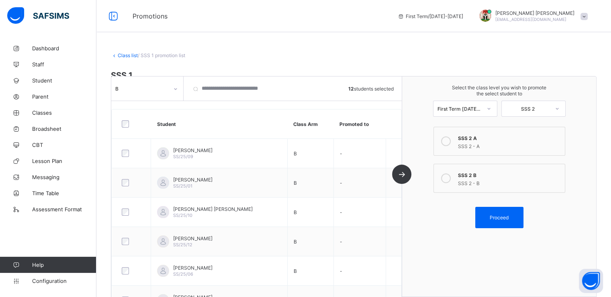
click at [446, 176] on icon at bounding box center [446, 178] width 10 height 10
click at [505, 216] on span "Proceed" at bounding box center [499, 217] width 19 height 6
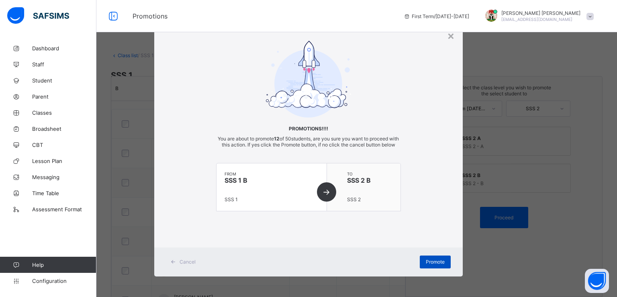
click at [428, 264] on span "Promote" at bounding box center [435, 261] width 19 height 6
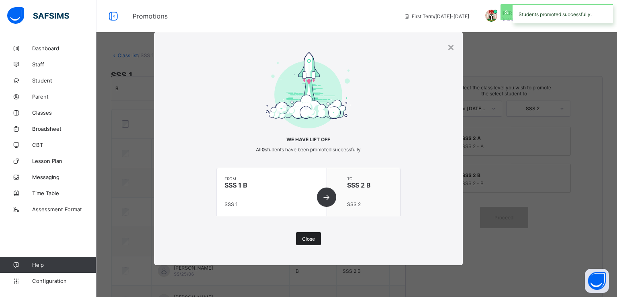
click at [307, 236] on span "Close" at bounding box center [308, 239] width 13 height 6
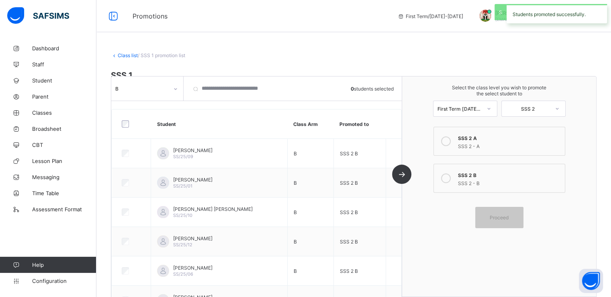
click at [123, 56] on link "Class list" at bounding box center [128, 55] width 20 height 6
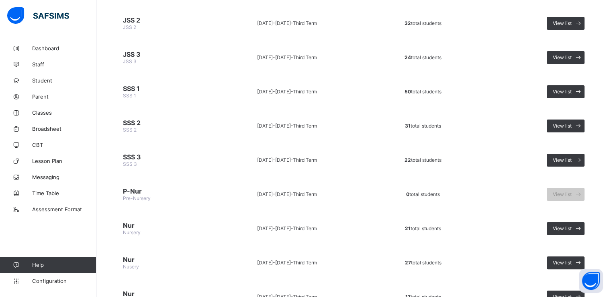
scroll to position [129, 0]
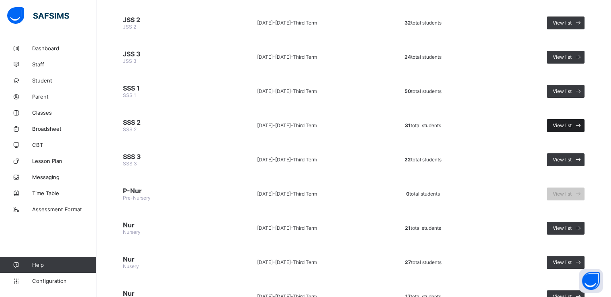
click at [570, 127] on div "View list" at bounding box center [566, 125] width 38 height 13
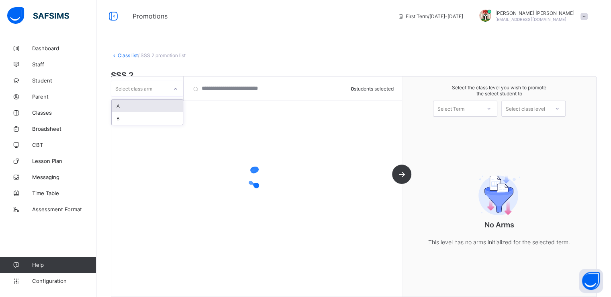
click at [173, 85] on div at bounding box center [176, 88] width 14 height 13
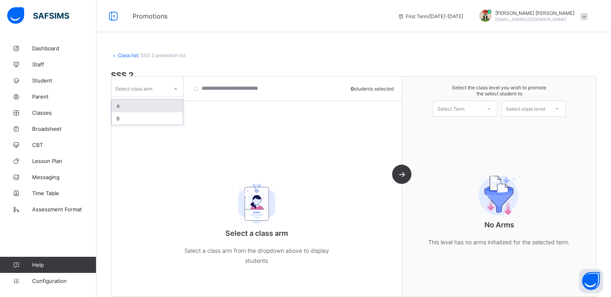
click at [144, 102] on div "A" at bounding box center [147, 106] width 71 height 12
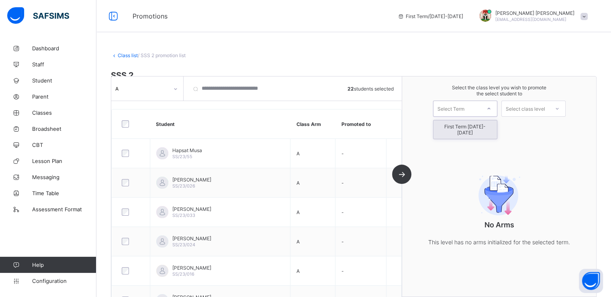
drag, startPoint x: 463, startPoint y: 104, endPoint x: 458, endPoint y: 126, distance: 22.8
click at [458, 117] on div "option First Term 2025-2026 focused, 1 of 1. 1 result available. Use Up and Dow…" at bounding box center [465, 108] width 64 height 16
click at [458, 126] on div "First Term 2025-2026" at bounding box center [466, 129] width 64 height 18
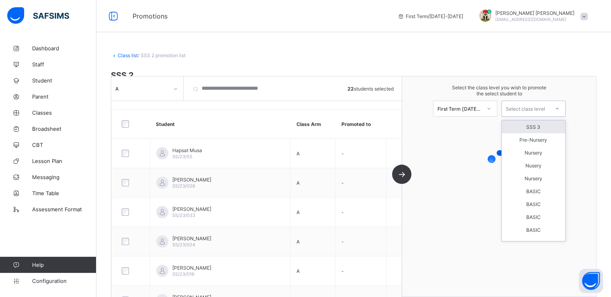
click at [527, 110] on div "Select class level" at bounding box center [525, 108] width 39 height 16
click at [533, 125] on div "SSS 3" at bounding box center [534, 126] width 64 height 13
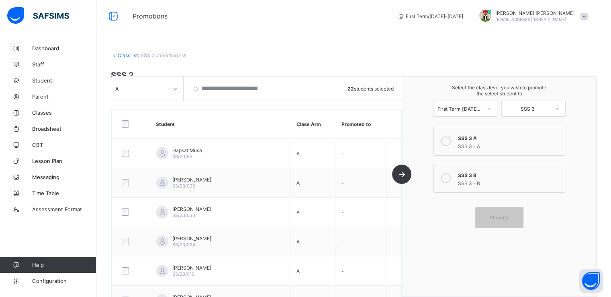
click at [443, 139] on div at bounding box center [446, 141] width 16 height 16
click at [499, 218] on span "Proceed" at bounding box center [499, 217] width 19 height 6
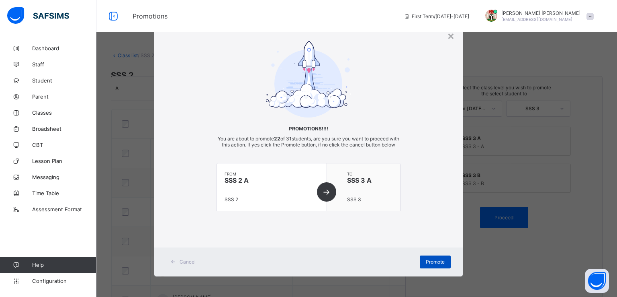
click at [432, 264] on span "Promote" at bounding box center [435, 261] width 19 height 6
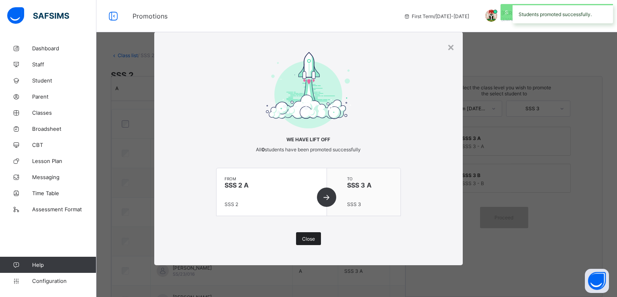
click at [303, 236] on span "Close" at bounding box center [308, 239] width 13 height 6
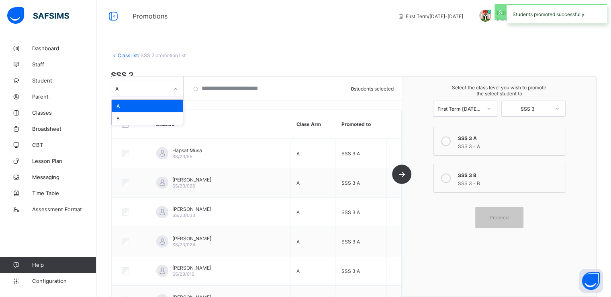
click at [169, 89] on div at bounding box center [176, 88] width 14 height 13
click at [136, 117] on div "B" at bounding box center [147, 118] width 71 height 12
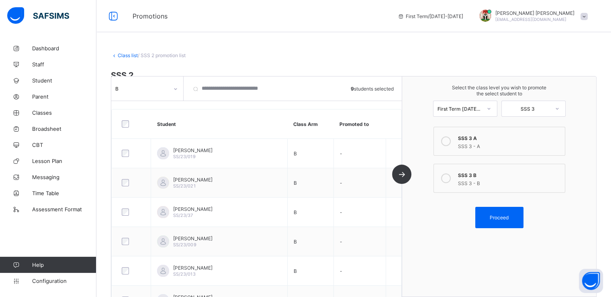
click at [449, 180] on icon at bounding box center [446, 178] width 10 height 10
click at [503, 215] on span "Proceed" at bounding box center [499, 217] width 19 height 6
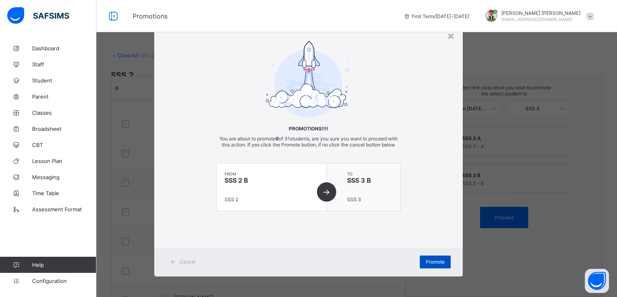
click at [436, 268] on div "Promote" at bounding box center [435, 261] width 31 height 13
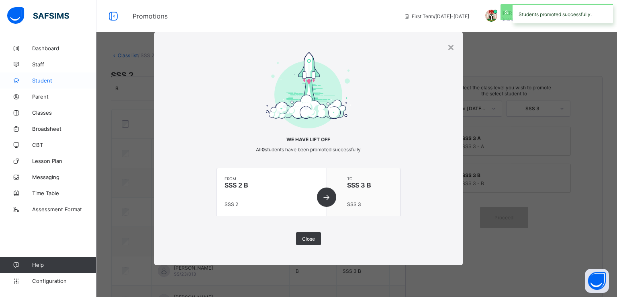
click at [42, 78] on span "Student" at bounding box center [64, 80] width 64 height 6
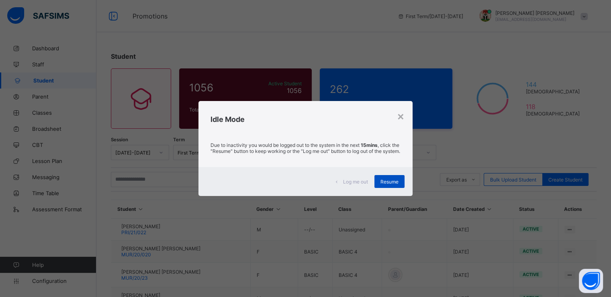
click at [378, 184] on div "Resume" at bounding box center [390, 181] width 30 height 13
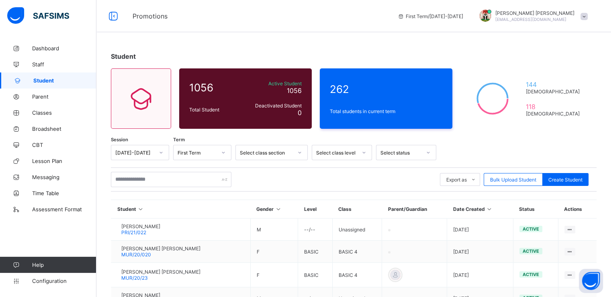
click at [588, 15] on span at bounding box center [584, 16] width 7 height 7
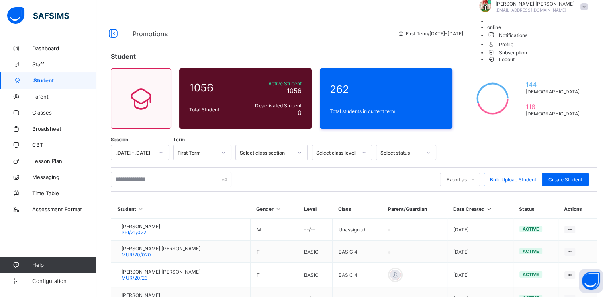
click at [528, 55] on span "Subscription" at bounding box center [508, 52] width 40 height 6
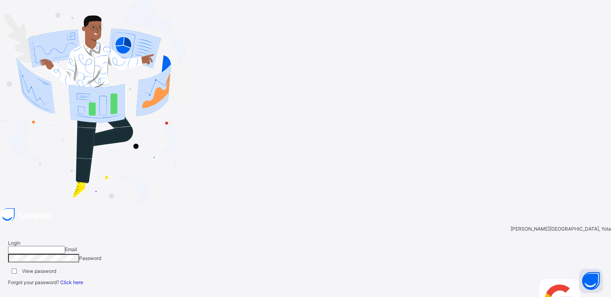
type input "**********"
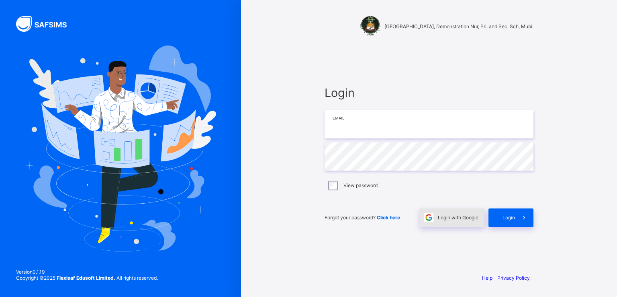
type input "**********"
click at [461, 213] on div "Login with Google" at bounding box center [452, 217] width 65 height 18
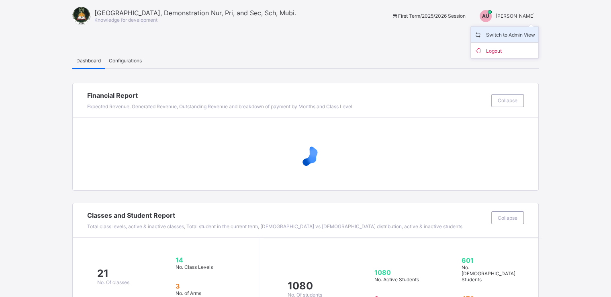
click at [504, 33] on span "Switch to Admin View" at bounding box center [504, 34] width 61 height 9
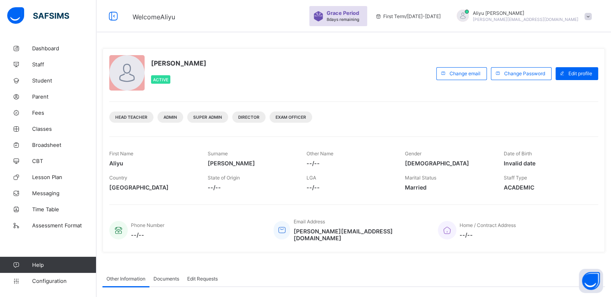
click at [592, 15] on span at bounding box center [588, 16] width 7 height 7
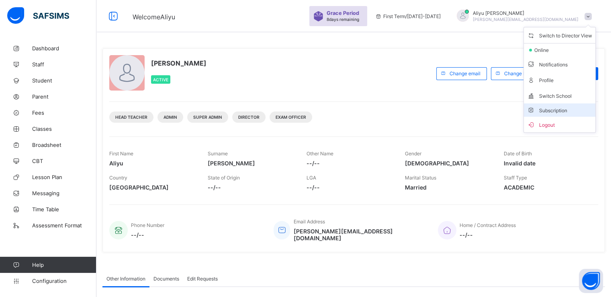
click at [550, 109] on span "Subscription" at bounding box center [547, 110] width 40 height 6
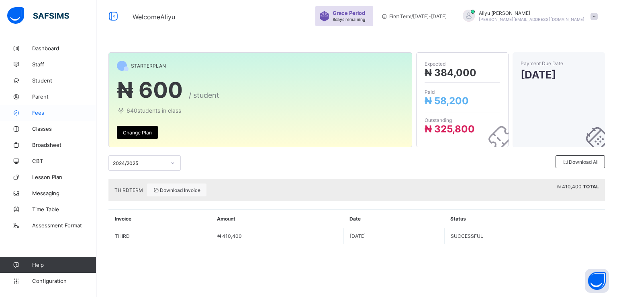
click at [39, 115] on span "Fees" at bounding box center [64, 112] width 64 height 6
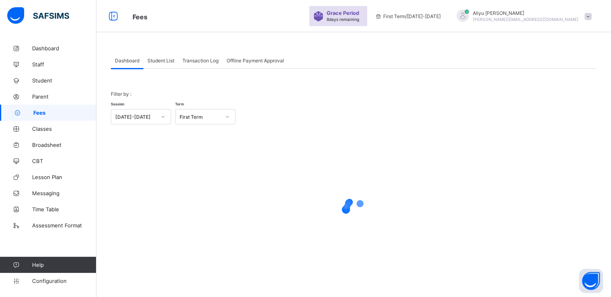
click at [159, 60] on span "Student List" at bounding box center [161, 60] width 27 height 6
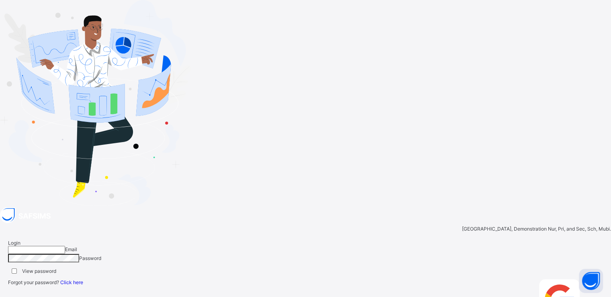
type input "**********"
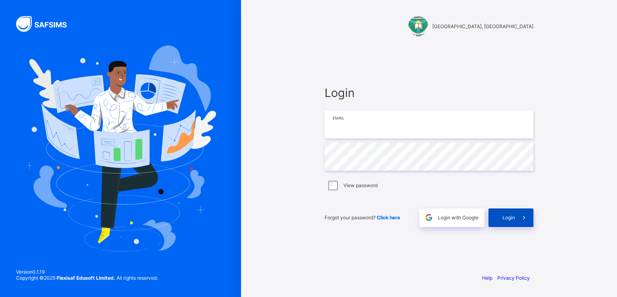
type input "**********"
click at [511, 220] on span "Login" at bounding box center [509, 217] width 12 height 6
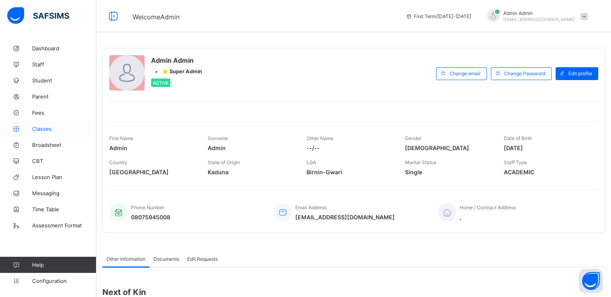
click at [43, 126] on span "Classes" at bounding box center [64, 128] width 64 height 6
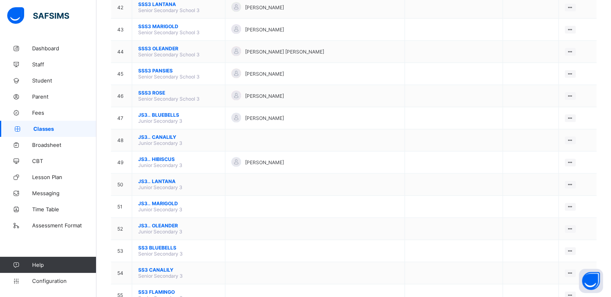
scroll to position [999, 0]
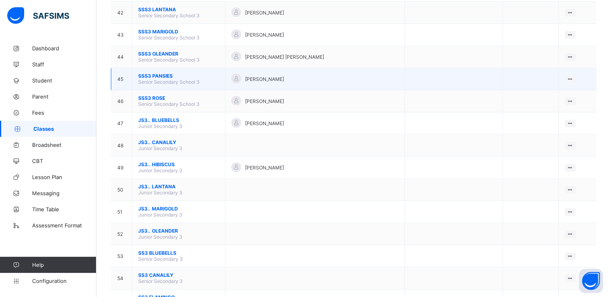
click at [160, 79] on span "SSS3 PANSIES" at bounding box center [178, 76] width 81 height 6
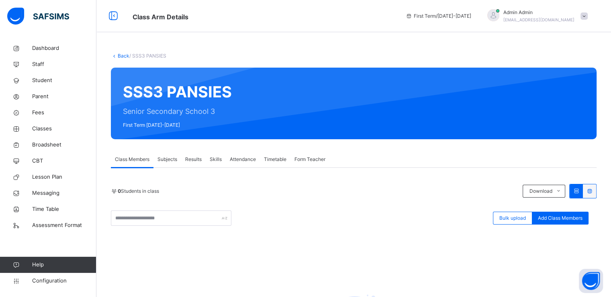
click at [121, 56] on link "Back" at bounding box center [124, 56] width 12 height 6
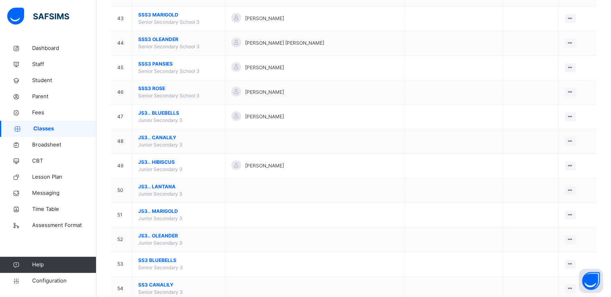
scroll to position [1310, 0]
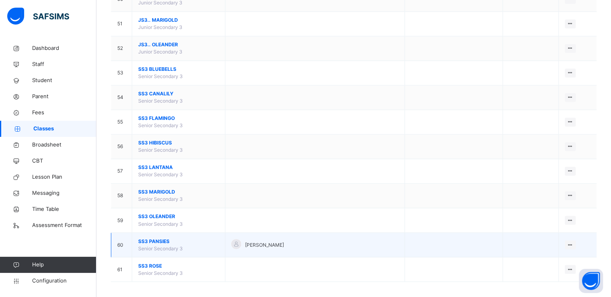
click at [154, 237] on span "SS3 PANSIES" at bounding box center [178, 240] width 81 height 7
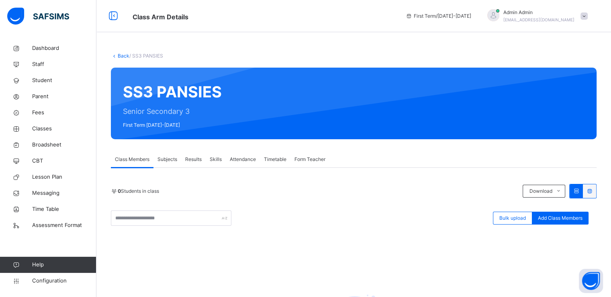
click at [123, 55] on link "Back" at bounding box center [124, 56] width 12 height 6
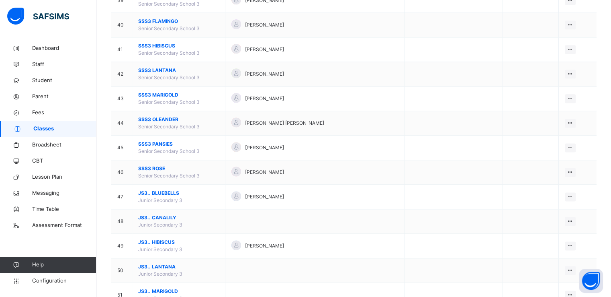
scroll to position [1037, 0]
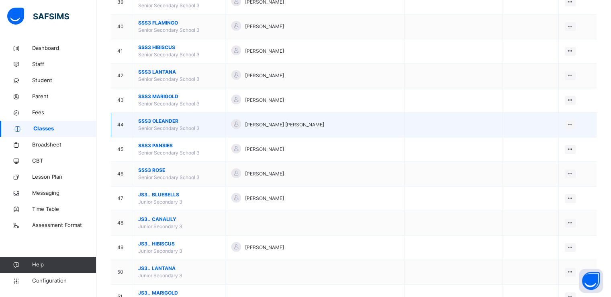
click at [154, 117] on span "SSS3 OLEANDER" at bounding box center [178, 120] width 81 height 7
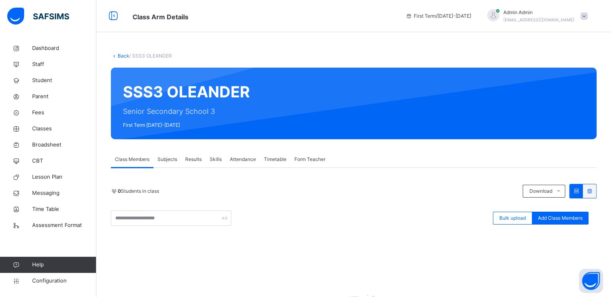
click at [119, 53] on link "Back" at bounding box center [124, 56] width 12 height 6
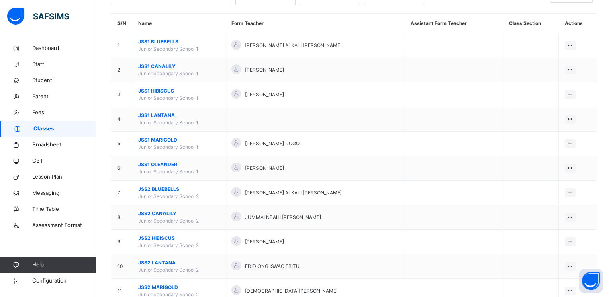
scroll to position [64, 0]
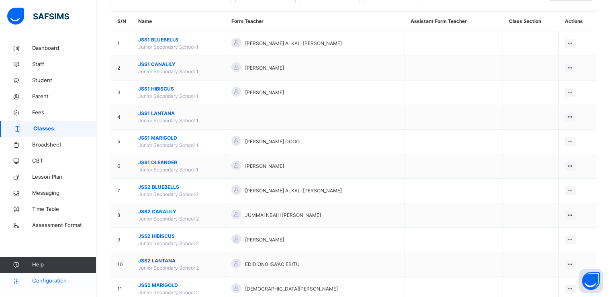
click at [44, 283] on span "Configuration" at bounding box center [64, 281] width 64 height 8
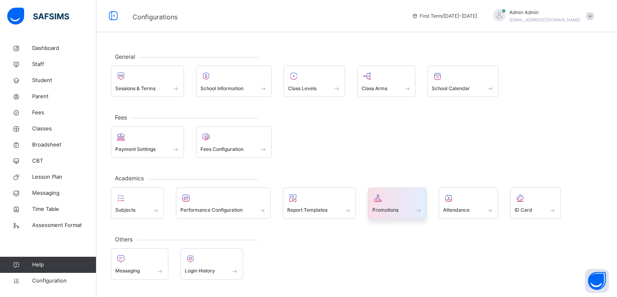
click at [389, 209] on span "Promotions" at bounding box center [386, 209] width 26 height 7
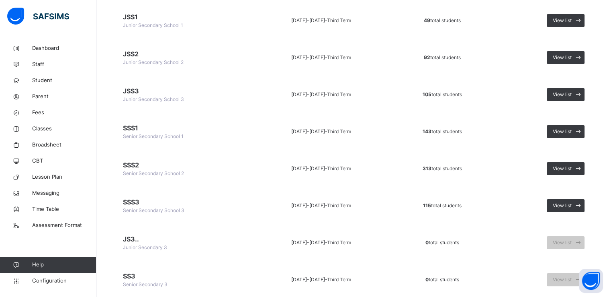
scroll to position [125, 0]
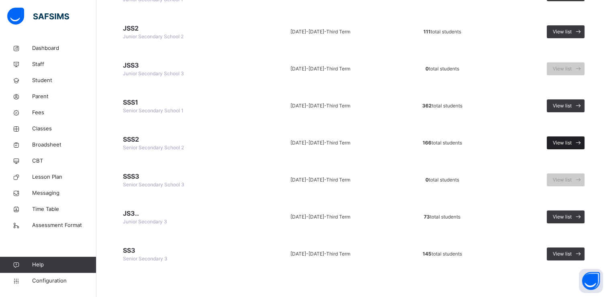
click at [567, 140] on span "View list" at bounding box center [562, 142] width 19 height 7
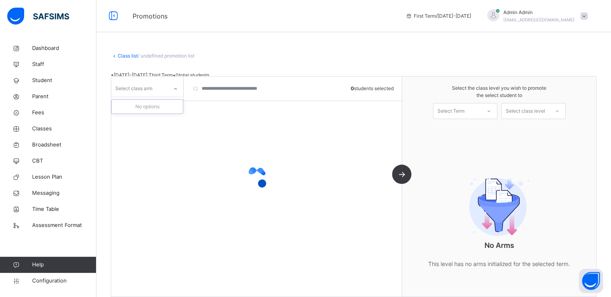
click at [170, 86] on div at bounding box center [176, 88] width 14 height 13
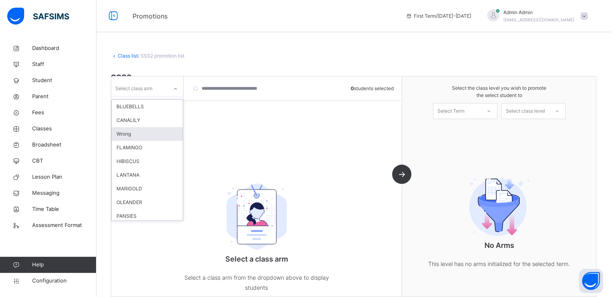
click at [136, 135] on div "Wrong" at bounding box center [147, 134] width 71 height 14
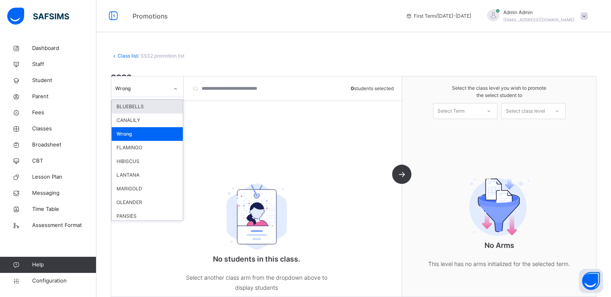
click at [174, 90] on icon at bounding box center [175, 89] width 5 height 8
click at [130, 203] on div "OLEANDER" at bounding box center [147, 202] width 71 height 14
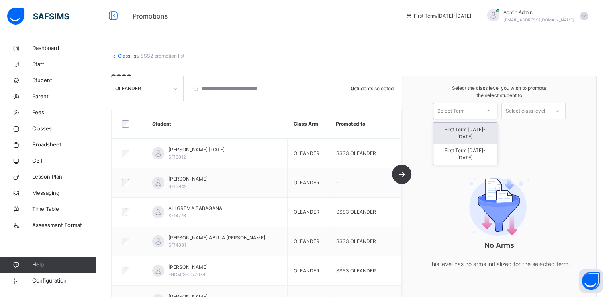
click at [473, 114] on div "Select Term" at bounding box center [457, 111] width 47 height 12
click at [459, 129] on div "First Term [DATE]-[DATE]" at bounding box center [466, 133] width 64 height 21
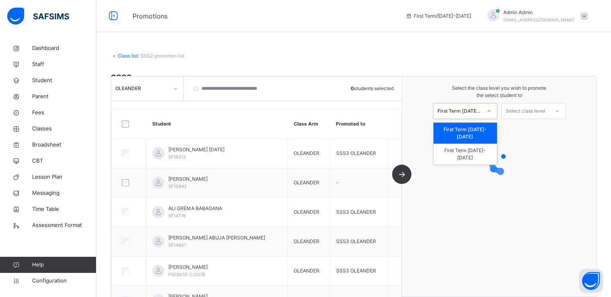
click at [472, 110] on div "First Term [DATE]-[DATE]" at bounding box center [460, 110] width 44 height 7
click at [455, 143] on div "First Term [DATE]-[DATE]" at bounding box center [466, 153] width 64 height 21
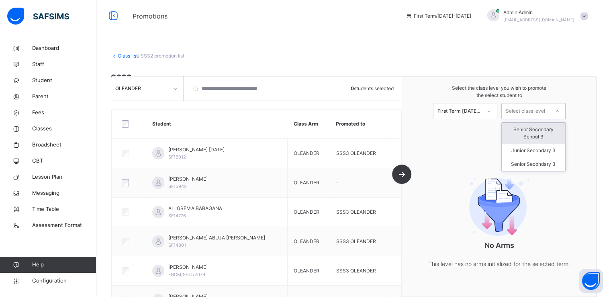
click at [530, 113] on div "Select class level" at bounding box center [525, 111] width 39 height 16
click at [535, 166] on div "Senior Secondary 3" at bounding box center [534, 164] width 64 height 14
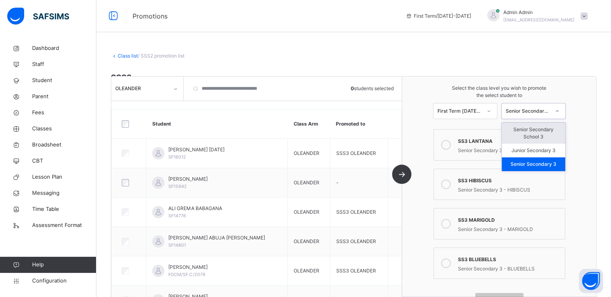
click at [533, 111] on div "Senior Secondary 3" at bounding box center [528, 110] width 44 height 7
click at [537, 133] on div "Senior Secondary School 3" at bounding box center [534, 133] width 64 height 21
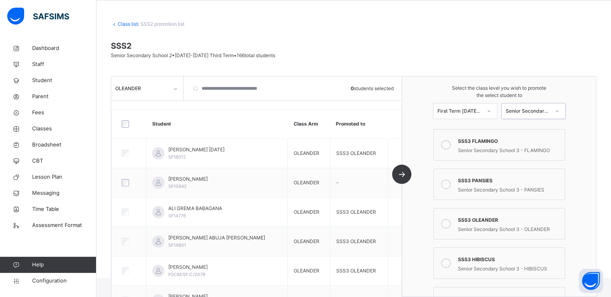
scroll to position [39, 0]
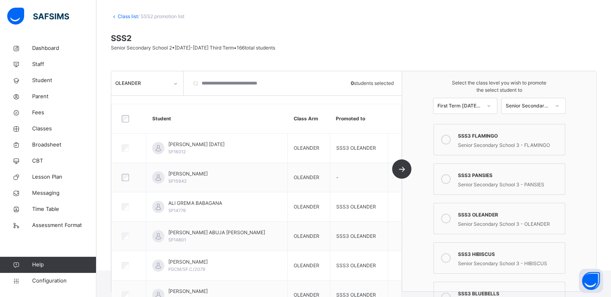
click at [449, 217] on icon at bounding box center [446, 218] width 10 height 10
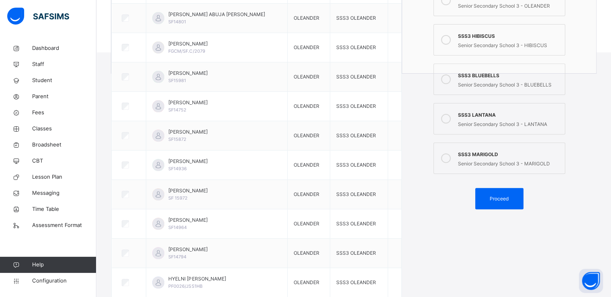
scroll to position [281, 0]
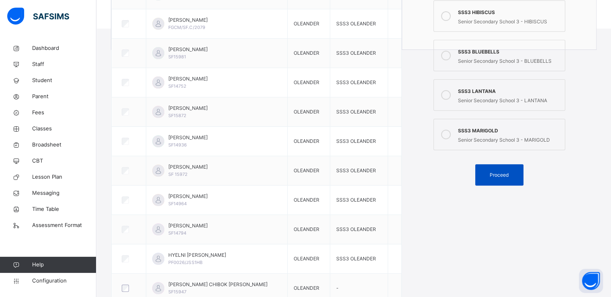
click at [500, 173] on span "Proceed" at bounding box center [499, 174] width 19 height 7
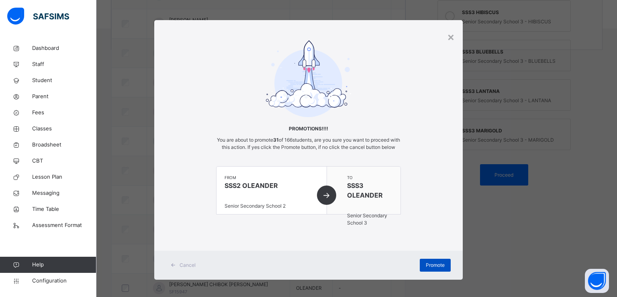
click at [434, 268] on span "Promote" at bounding box center [435, 264] width 19 height 7
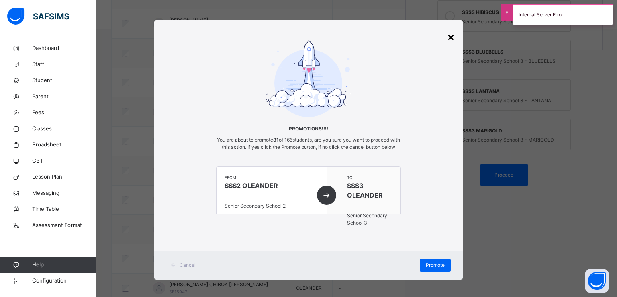
click at [448, 40] on div "×" at bounding box center [451, 36] width 8 height 17
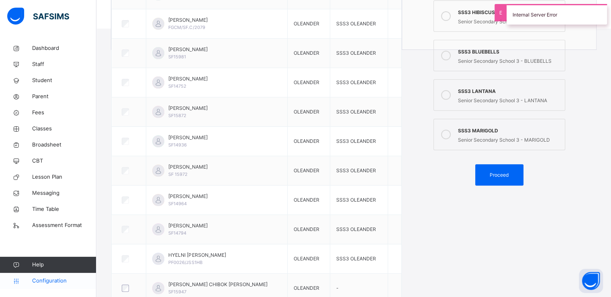
click at [39, 279] on span "Configuration" at bounding box center [64, 281] width 64 height 8
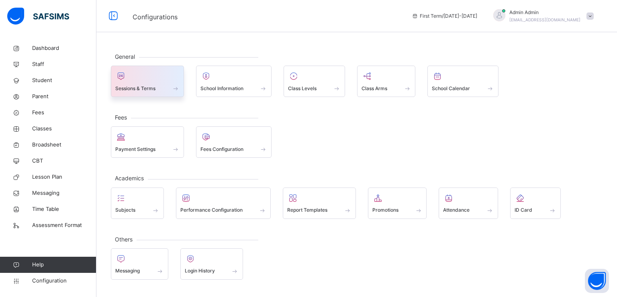
click at [150, 87] on span "Sessions & Terms" at bounding box center [135, 88] width 40 height 7
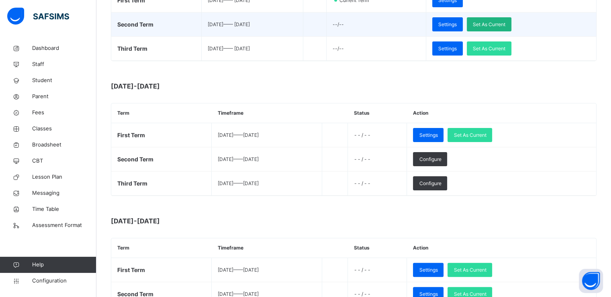
scroll to position [183, 0]
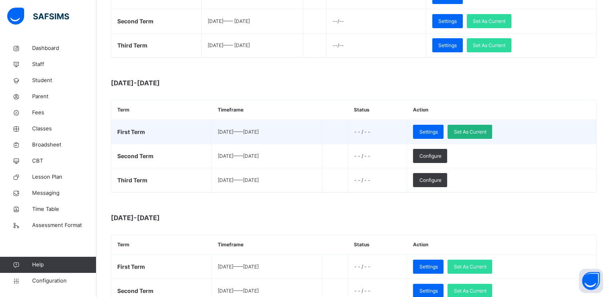
click at [486, 132] on span "Set As Current" at bounding box center [470, 131] width 33 height 7
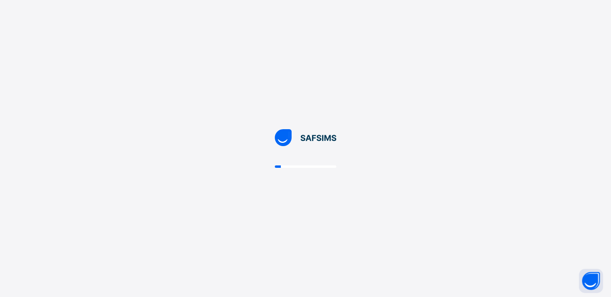
scroll to position [0, 0]
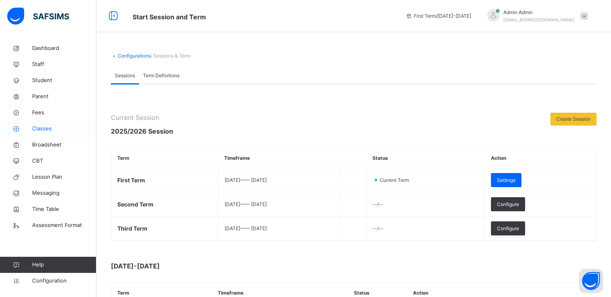
click at [43, 127] on span "Classes" at bounding box center [64, 129] width 64 height 8
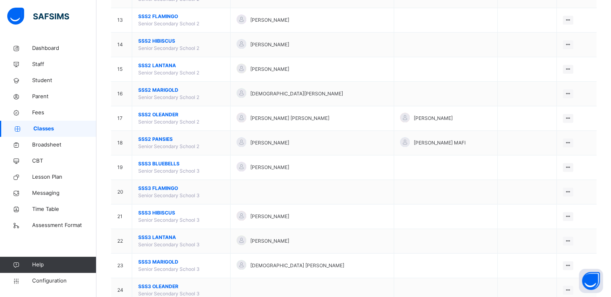
scroll to position [381, 0]
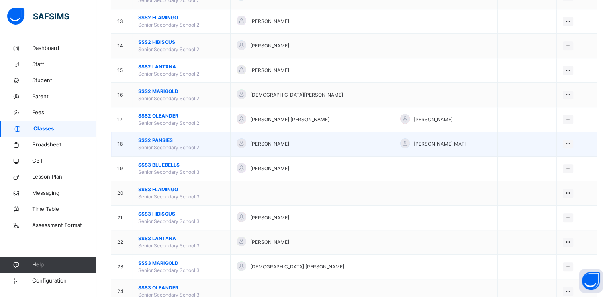
click at [154, 137] on span "SSS2 PANSIES" at bounding box center [181, 140] width 86 height 7
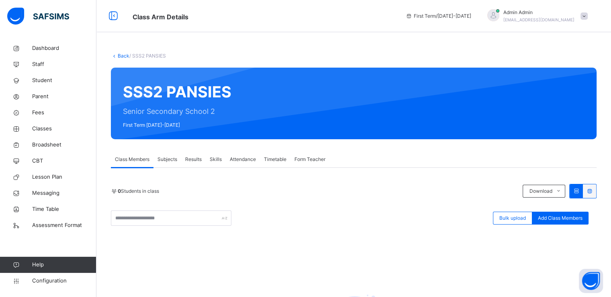
click at [119, 53] on link "Back" at bounding box center [124, 56] width 12 height 6
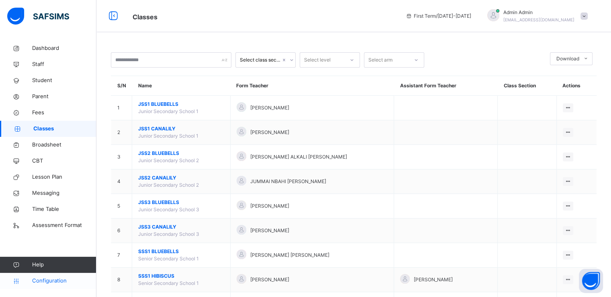
click at [48, 283] on span "Configuration" at bounding box center [64, 281] width 64 height 8
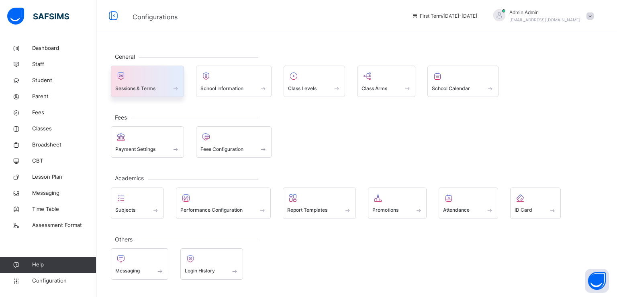
click at [137, 86] on span "Sessions & Terms" at bounding box center [135, 88] width 40 height 7
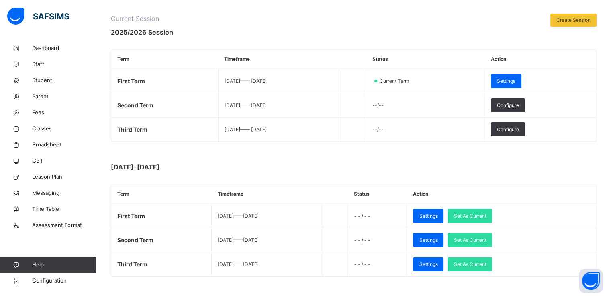
scroll to position [100, 0]
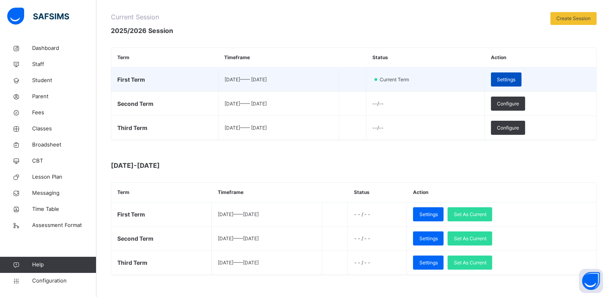
click at [516, 78] on span "Settings" at bounding box center [506, 79] width 18 height 7
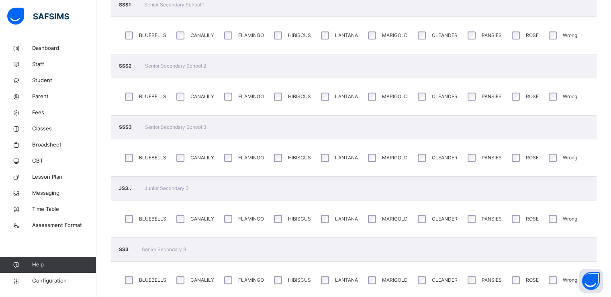
scroll to position [400, 0]
click at [51, 280] on span "Configuration" at bounding box center [64, 281] width 64 height 8
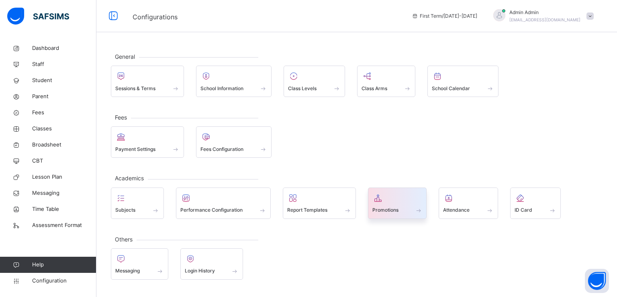
click at [385, 210] on span "Promotions" at bounding box center [386, 209] width 26 height 7
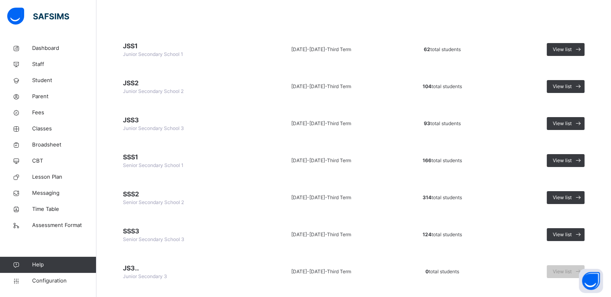
scroll to position [125, 0]
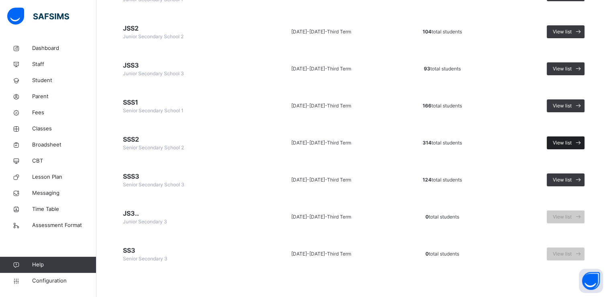
click at [567, 141] on span "View list" at bounding box center [562, 142] width 19 height 7
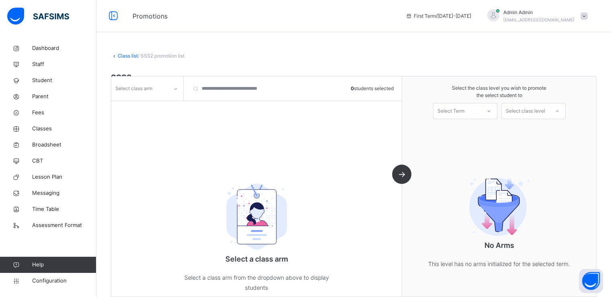
click at [170, 84] on div at bounding box center [176, 88] width 14 height 13
click at [133, 135] on div "PANSIES" at bounding box center [147, 134] width 71 height 14
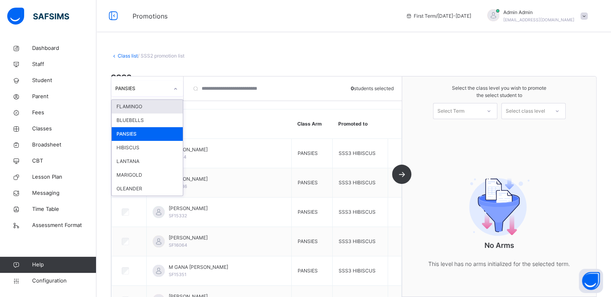
click at [178, 89] on div at bounding box center [176, 88] width 14 height 13
click at [133, 186] on div "OLEANDER" at bounding box center [147, 189] width 71 height 14
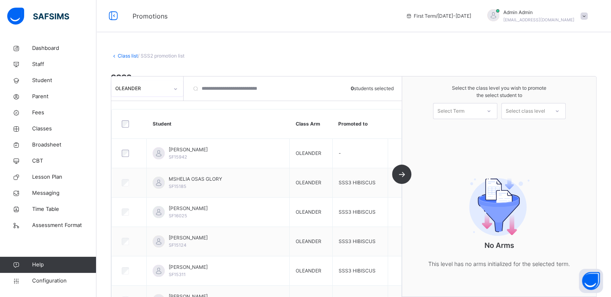
click at [163, 86] on div "OLEANDER" at bounding box center [141, 88] width 53 height 7
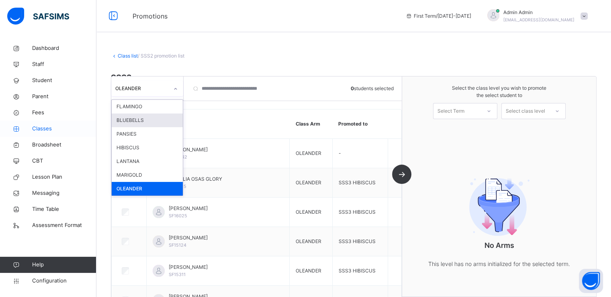
click at [44, 129] on span "Classes" at bounding box center [64, 129] width 64 height 8
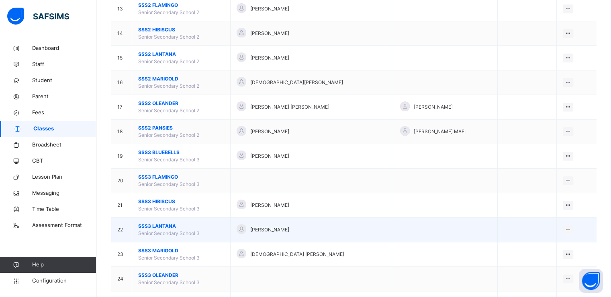
scroll to position [395, 0]
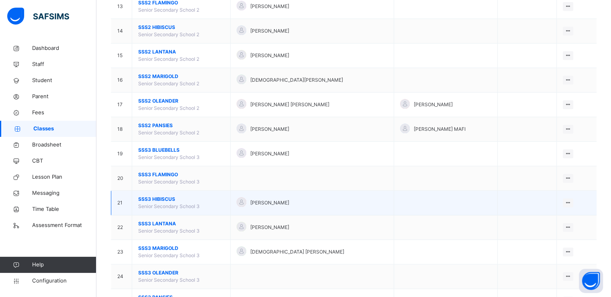
click at [156, 197] on span "SSS3 HIBISCUS" at bounding box center [181, 198] width 86 height 7
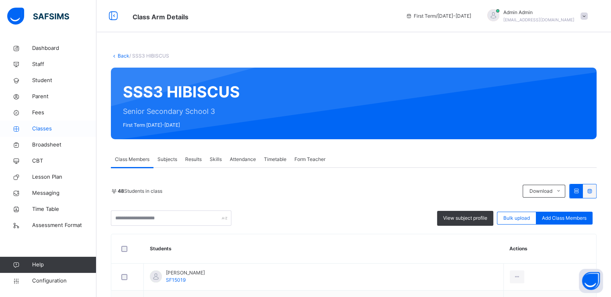
click at [41, 129] on span "Classes" at bounding box center [64, 129] width 64 height 8
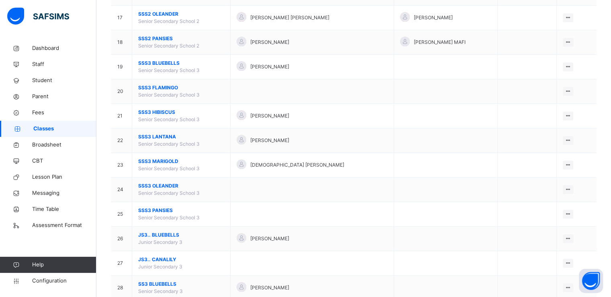
scroll to position [539, 0]
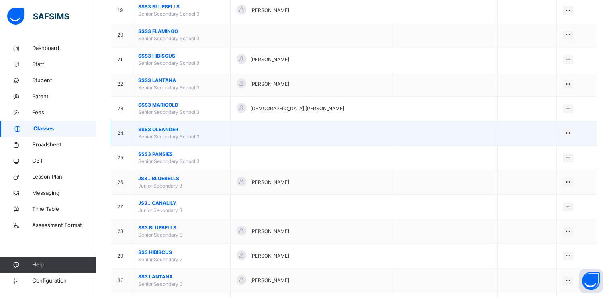
click at [152, 127] on span "SSS3 OLEANDER" at bounding box center [181, 129] width 86 height 7
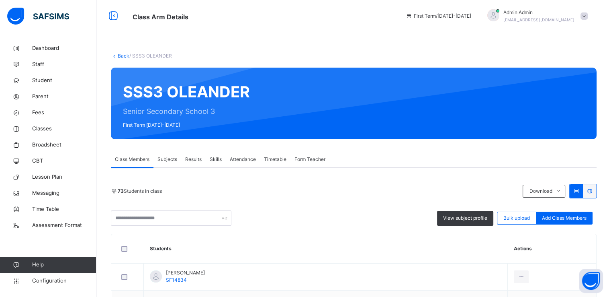
click at [121, 53] on link "Back" at bounding box center [124, 56] width 12 height 6
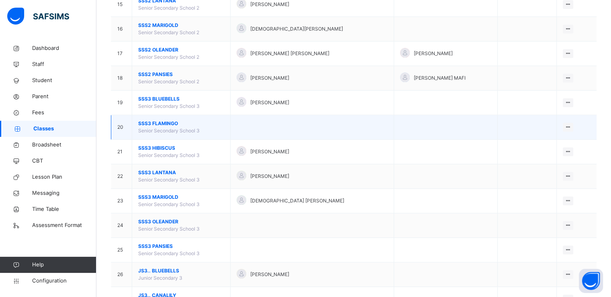
scroll to position [451, 0]
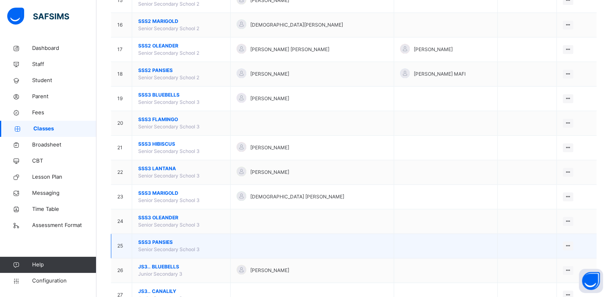
click at [159, 238] on span "SSS3 PANSIES" at bounding box center [181, 241] width 86 height 7
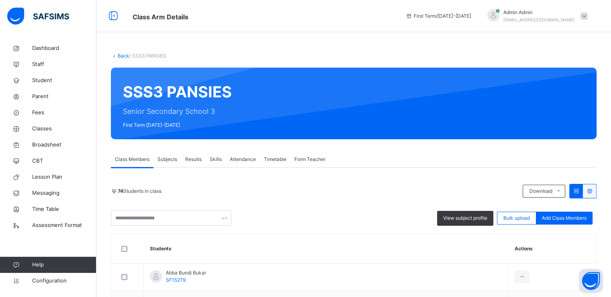
click at [123, 54] on link "Back" at bounding box center [124, 56] width 12 height 6
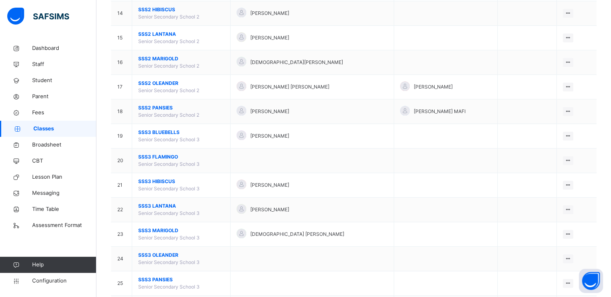
scroll to position [415, 0]
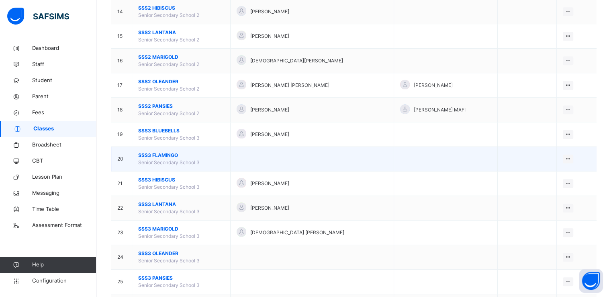
click at [156, 153] on span "SSS3 FLAMINGO" at bounding box center [181, 155] width 86 height 7
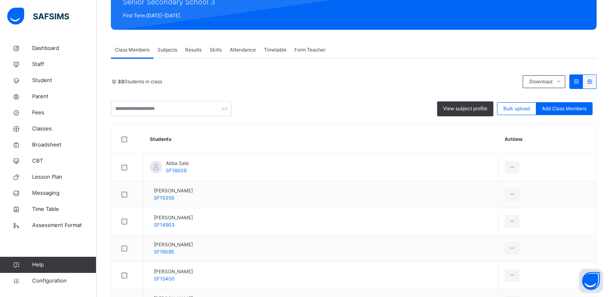
scroll to position [32, 0]
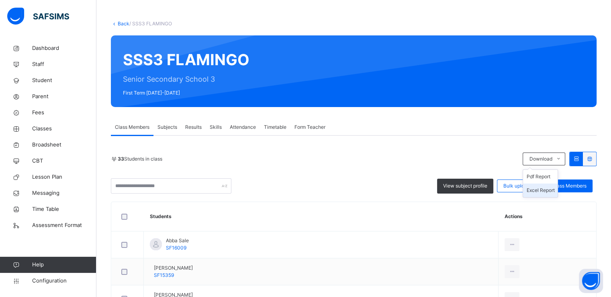
click at [540, 189] on li "Excel Report" at bounding box center [540, 190] width 35 height 14
click at [119, 25] on link "Back" at bounding box center [124, 23] width 12 height 6
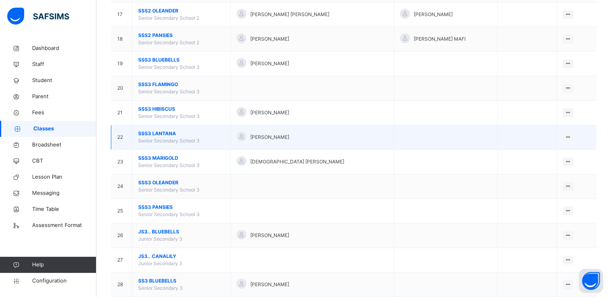
scroll to position [487, 0]
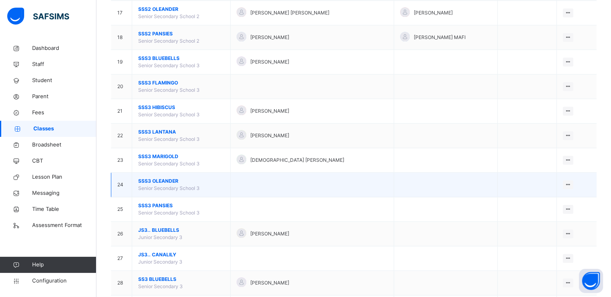
click at [154, 180] on span "SSS3 OLEANDER" at bounding box center [181, 180] width 86 height 7
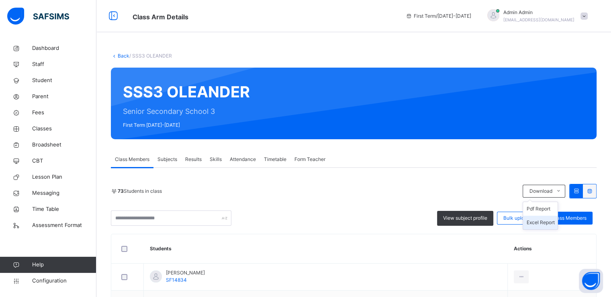
click at [539, 223] on li "Excel Report" at bounding box center [540, 222] width 35 height 14
click at [0, 0] on li "Excel Report" at bounding box center [0, 0] width 0 height 0
click at [123, 55] on link "Back" at bounding box center [124, 56] width 12 height 6
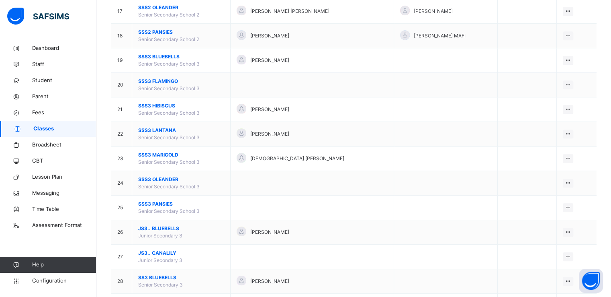
scroll to position [490, 0]
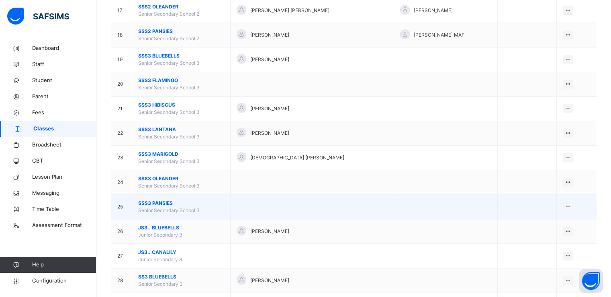
click at [162, 199] on span "SSS3 PANSIES" at bounding box center [181, 202] width 86 height 7
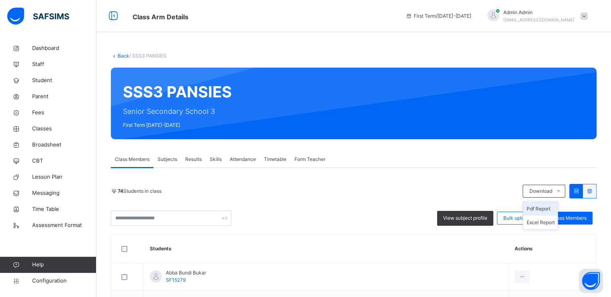
click at [562, 188] on icon at bounding box center [559, 191] width 6 height 6
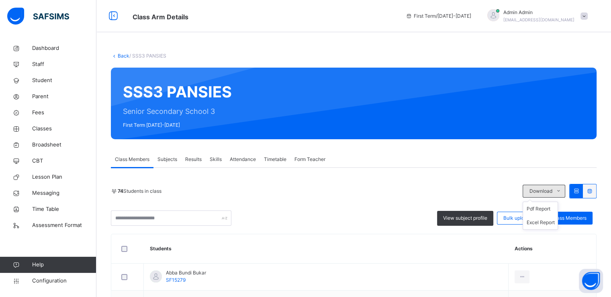
scroll to position [38, 0]
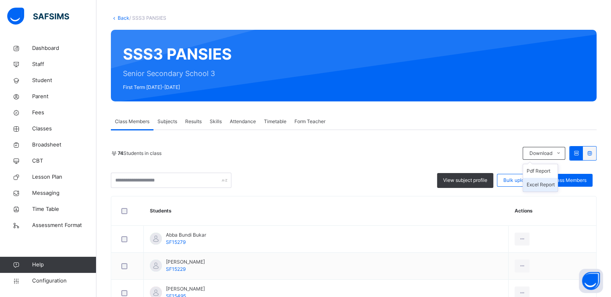
click at [540, 185] on li "Excel Report" at bounding box center [540, 185] width 35 height 14
click at [541, 181] on li "Excel Report" at bounding box center [540, 185] width 35 height 14
click at [539, 182] on li "Excel Report" at bounding box center [540, 185] width 35 height 14
click at [537, 183] on li "Excel Report" at bounding box center [540, 185] width 35 height 14
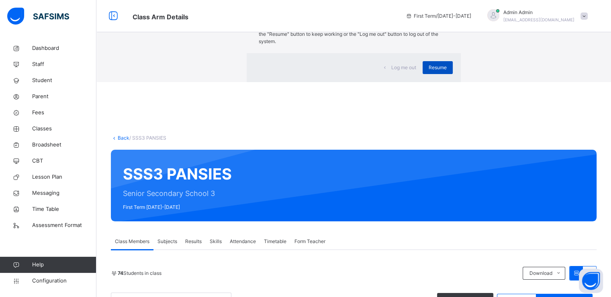
click at [429, 71] on span "Resume" at bounding box center [438, 67] width 18 height 7
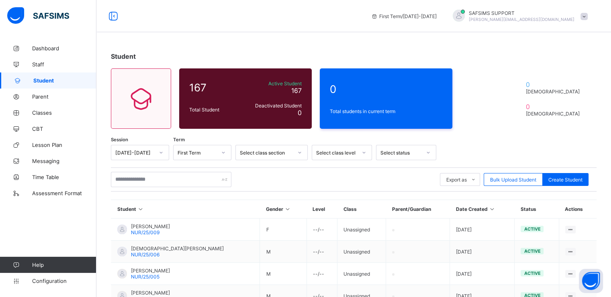
click at [43, 112] on span "Classes" at bounding box center [64, 112] width 64 height 6
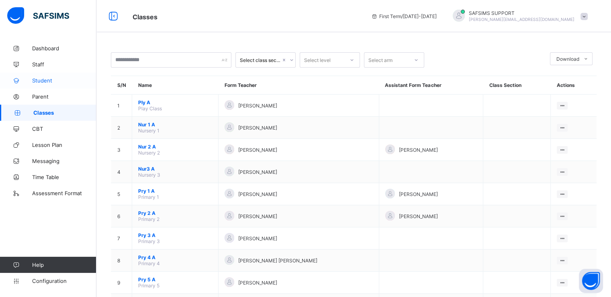
click at [41, 80] on span "Student" at bounding box center [64, 80] width 64 height 6
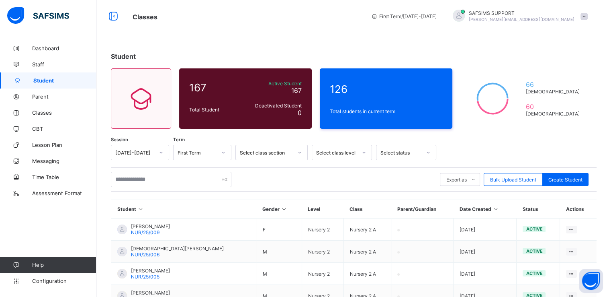
click at [588, 16] on span at bounding box center [584, 16] width 7 height 7
click at [559, 96] on span "Logout" at bounding box center [561, 94] width 53 height 9
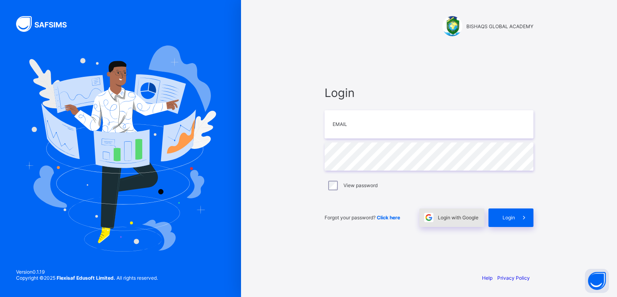
click at [450, 221] on div "Login with Google" at bounding box center [452, 217] width 65 height 18
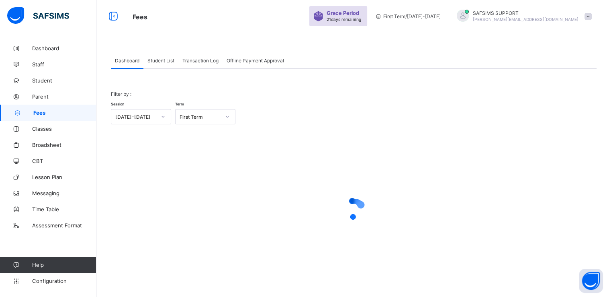
click at [163, 57] on div "Student List" at bounding box center [160, 60] width 35 height 16
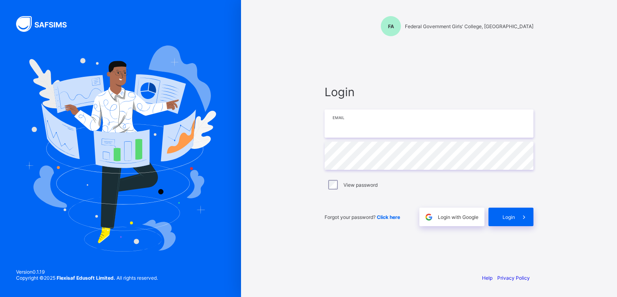
paste input "**********"
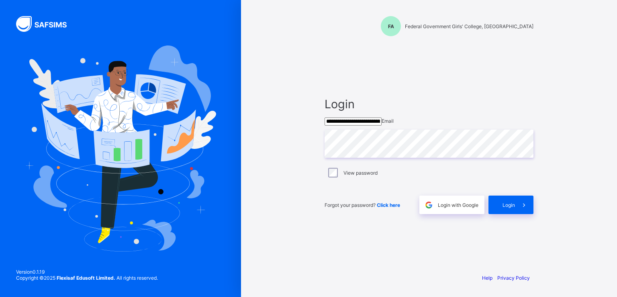
type input "**********"
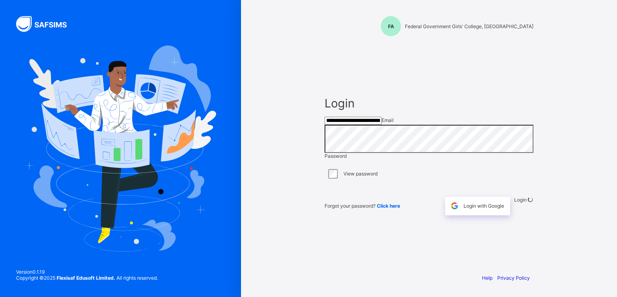
click at [383, 61] on div "**********" at bounding box center [429, 155] width 225 height 222
click at [367, 125] on input "**********" at bounding box center [353, 121] width 57 height 8
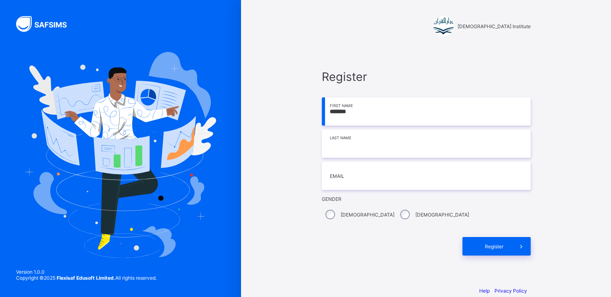
type input "*******"
click at [363, 150] on input at bounding box center [426, 143] width 209 height 28
type input "*******"
click at [357, 172] on input "email" at bounding box center [426, 176] width 209 height 28
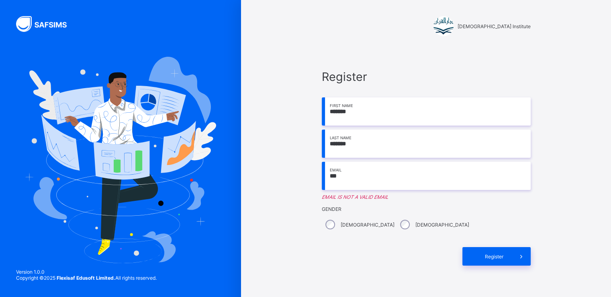
type input "**********"
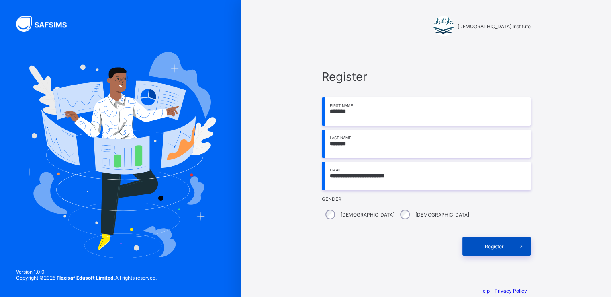
click at [500, 246] on span "Register" at bounding box center [495, 246] width 36 height 6
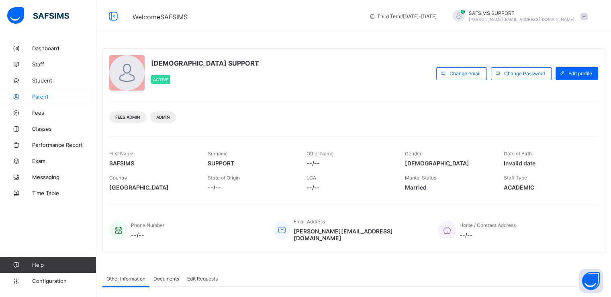
click at [37, 100] on link "Parent" at bounding box center [48, 96] width 96 height 16
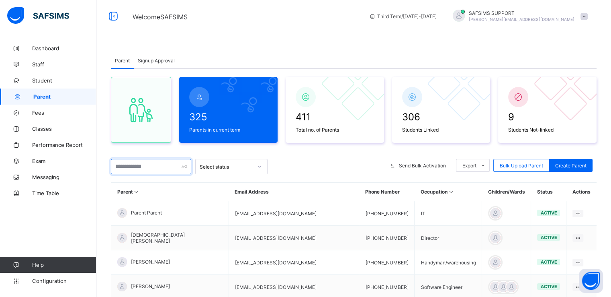
click at [141, 165] on input "text" at bounding box center [151, 166] width 80 height 15
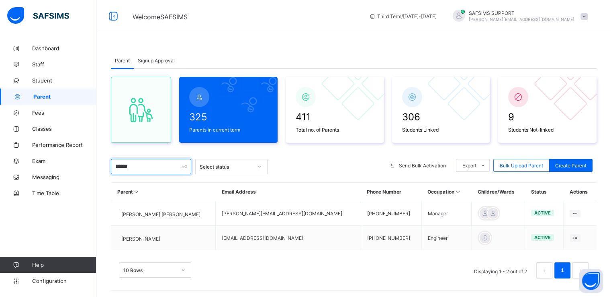
scroll to position [3, 0]
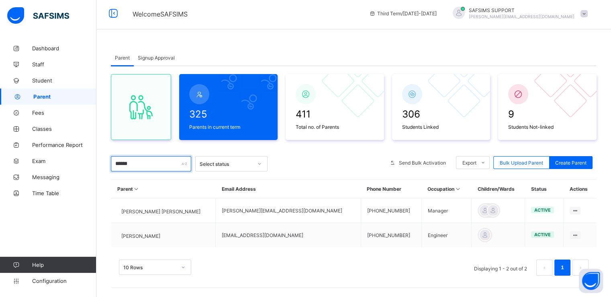
type input "******"
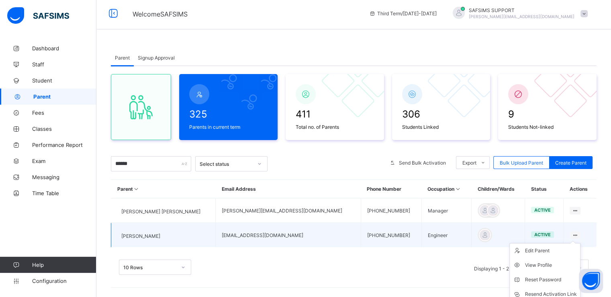
click at [574, 234] on icon at bounding box center [575, 235] width 7 height 6
click at [537, 277] on div "Reset Password" at bounding box center [551, 279] width 52 height 8
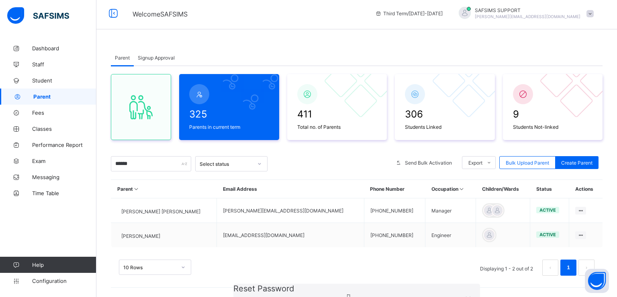
type input "**********"
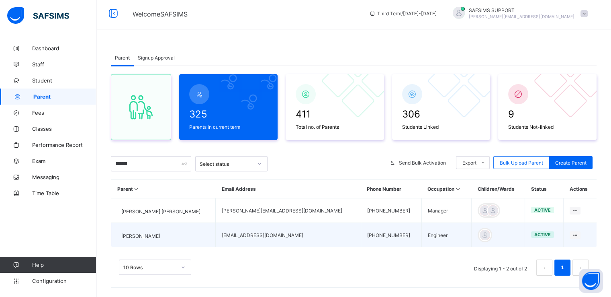
click at [160, 233] on span "Mohammad Shakeel" at bounding box center [140, 236] width 39 height 6
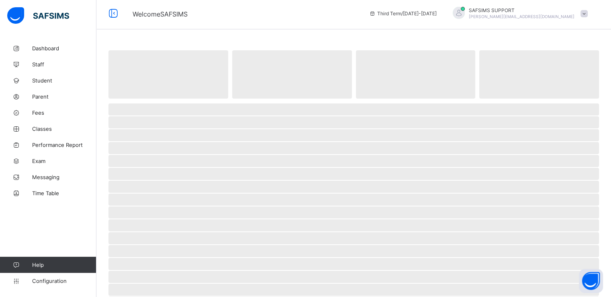
click at [165, 232] on span "‌" at bounding box center [354, 238] width 491 height 12
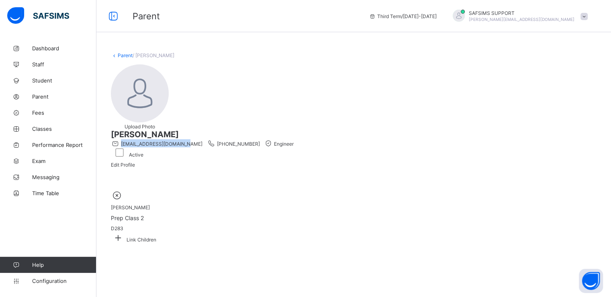
drag, startPoint x: 203, startPoint y: 94, endPoint x: 270, endPoint y: 94, distance: 67.5
click at [203, 141] on span "shakeel10984@hotmail.com" at bounding box center [162, 144] width 82 height 6
copy span "shakeel10984@hotmail.com"
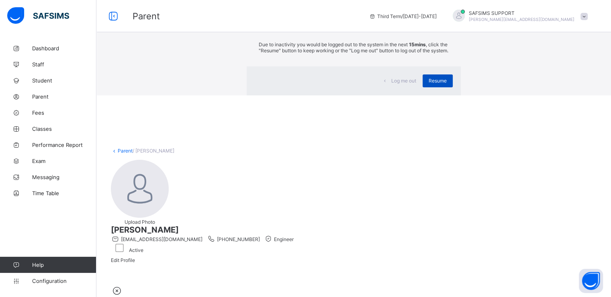
click at [429, 84] on span "Resume" at bounding box center [438, 81] width 18 height 6
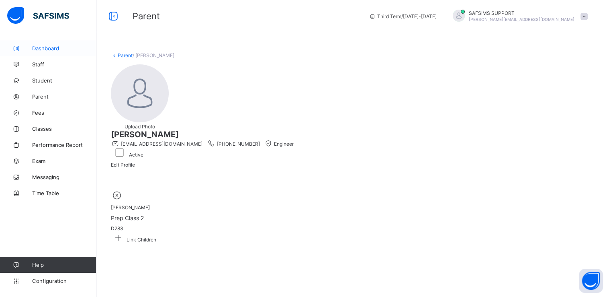
click at [41, 51] on span "Dashboard" at bounding box center [64, 48] width 64 height 6
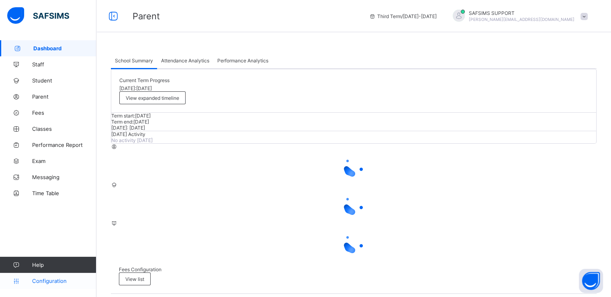
click at [47, 280] on span "Configuration" at bounding box center [64, 280] width 64 height 6
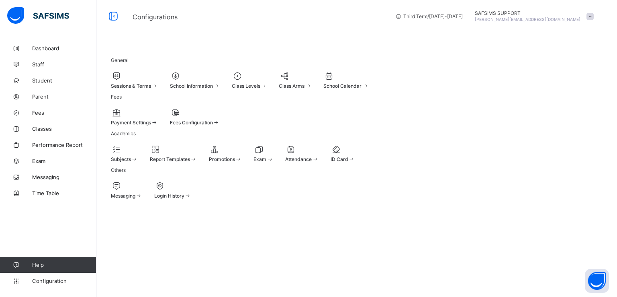
click at [213, 83] on span "School Information" at bounding box center [191, 86] width 43 height 6
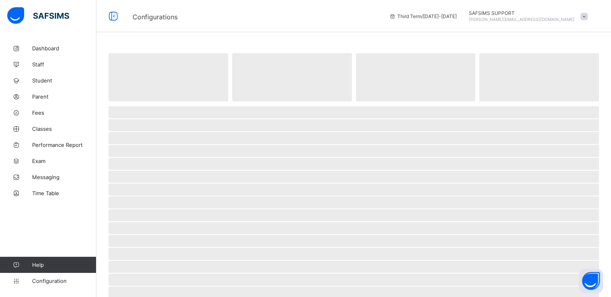
select select "**"
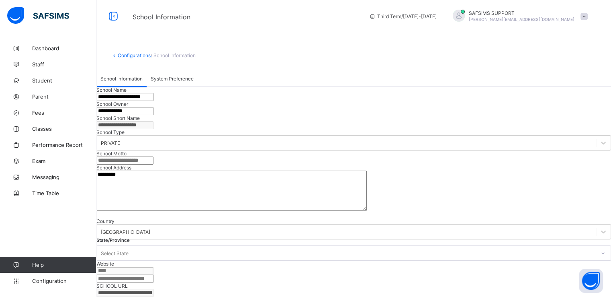
drag, startPoint x: 125, startPoint y: 141, endPoint x: 182, endPoint y: 138, distance: 56.3
click at [154, 101] on input "**********" at bounding box center [124, 97] width 57 height 8
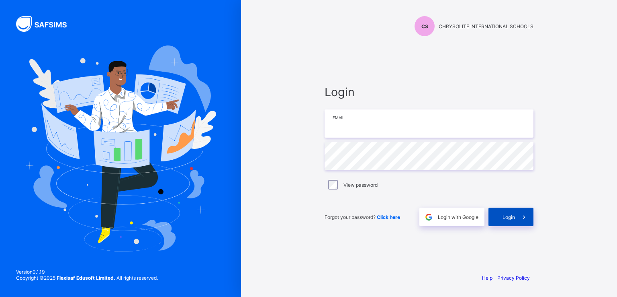
type input "**********"
click at [506, 220] on div "Login" at bounding box center [511, 216] width 45 height 18
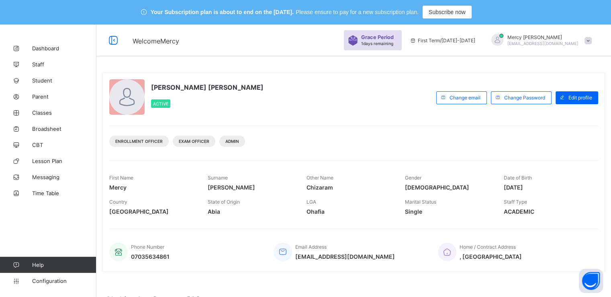
click at [592, 41] on span at bounding box center [588, 40] width 7 height 7
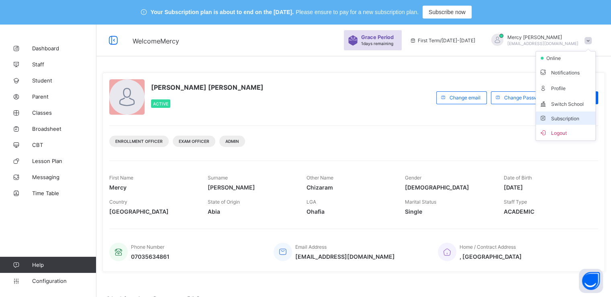
click at [566, 117] on span "Subscription" at bounding box center [559, 118] width 40 height 6
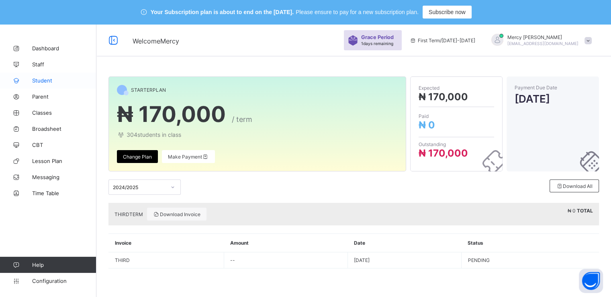
click at [43, 81] on span "Student" at bounding box center [64, 80] width 64 height 6
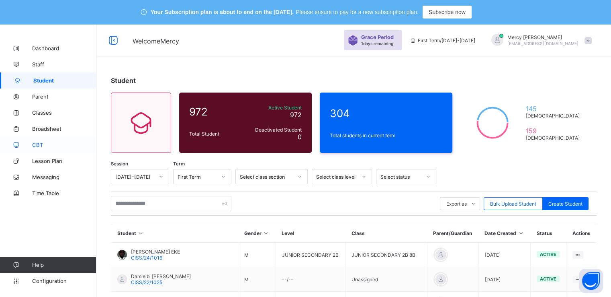
click at [37, 145] on span "CBT" at bounding box center [64, 144] width 64 height 6
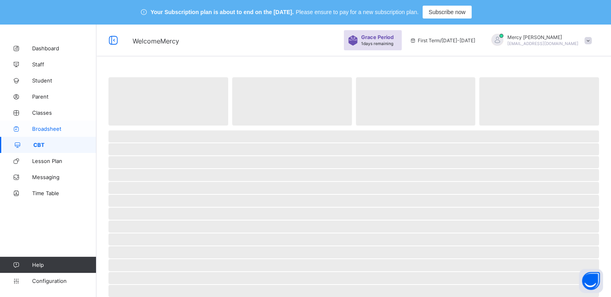
click at [50, 127] on span "Broadsheet" at bounding box center [64, 128] width 64 height 6
click at [43, 110] on span "Classes" at bounding box center [64, 112] width 64 height 6
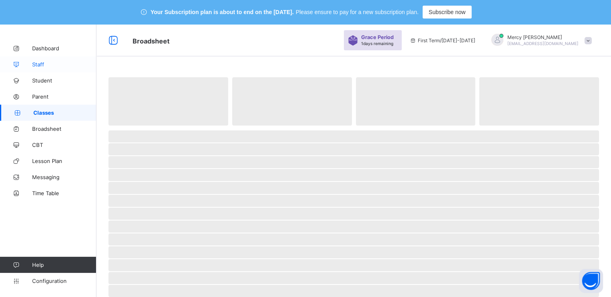
click at [37, 66] on span "Staff" at bounding box center [64, 64] width 64 height 6
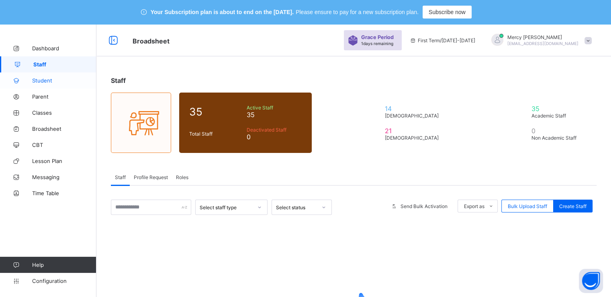
click at [45, 81] on span "Student" at bounding box center [64, 80] width 64 height 6
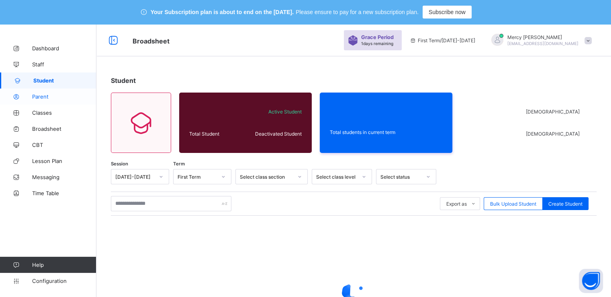
click at [42, 96] on span "Parent" at bounding box center [64, 96] width 64 height 6
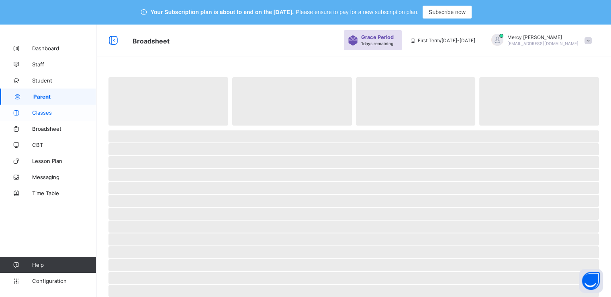
click at [43, 114] on span "Classes" at bounding box center [64, 112] width 64 height 6
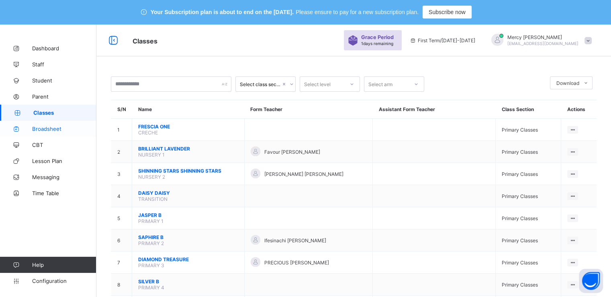
click at [44, 131] on span "Broadsheet" at bounding box center [64, 128] width 64 height 6
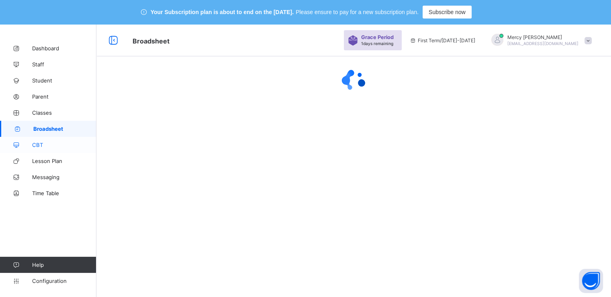
click at [34, 143] on span "CBT" at bounding box center [64, 144] width 64 height 6
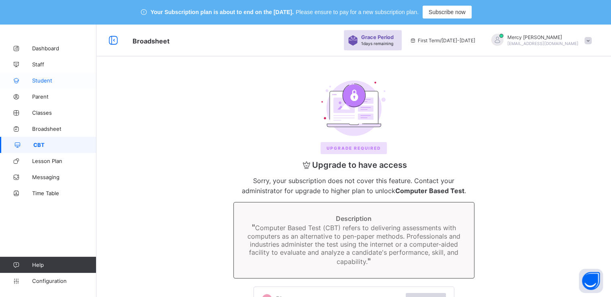
click at [41, 79] on span "Student" at bounding box center [64, 80] width 64 height 6
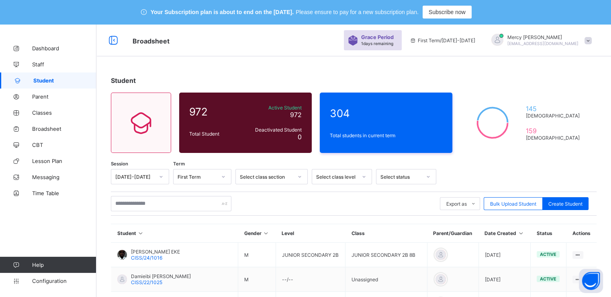
click at [262, 49] on div "Broadsheet Grace Period 1 days remaining First Term / 2025-2026 Mercy Kenneth a…" at bounding box center [305, 40] width 611 height 32
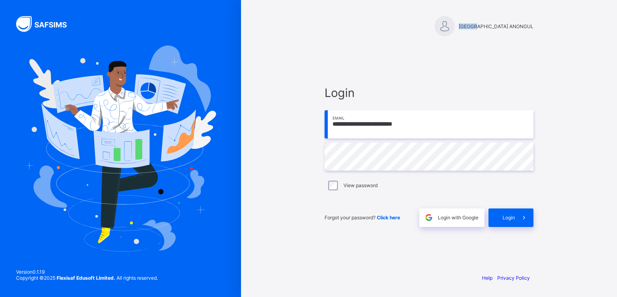
click at [402, 21] on div "MBAGEN COMMUNITY SECONDARY SCHOOL ANONGUL" at bounding box center [429, 26] width 209 height 20
drag, startPoint x: 404, startPoint y: 25, endPoint x: 540, endPoint y: 26, distance: 136.7
click at [540, 26] on div "MBAGEN COMMUNITY SECONDARY SCHOOL ANONGUL" at bounding box center [429, 18] width 225 height 37
copy span "MBAGEN COMMUNITY SECONDARY SCHOOL ANONGUL"
click at [504, 217] on span "Login" at bounding box center [509, 217] width 12 height 6
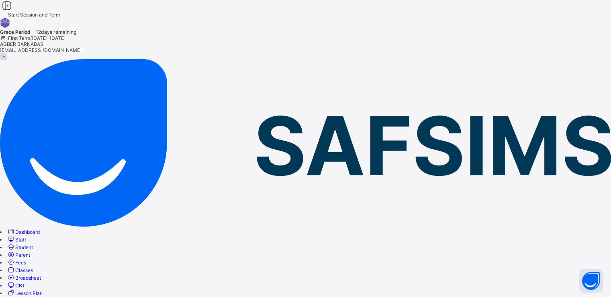
click at [33, 267] on span "Classes" at bounding box center [24, 270] width 18 height 6
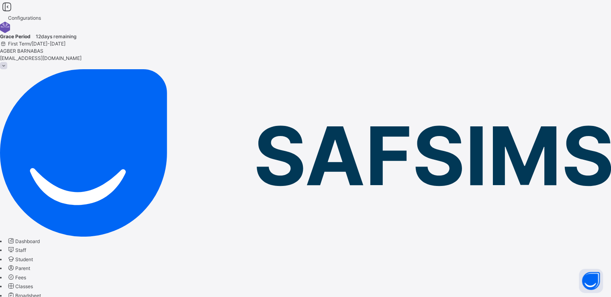
select select "**"
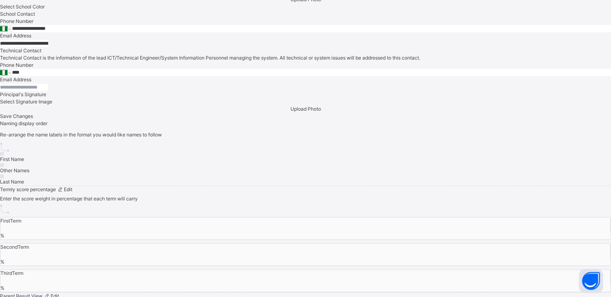
scroll to position [588, 0]
drag, startPoint x: 167, startPoint y: 84, endPoint x: 212, endPoint y: 84, distance: 44.6
click at [212, 32] on input "**********" at bounding box center [311, 28] width 599 height 7
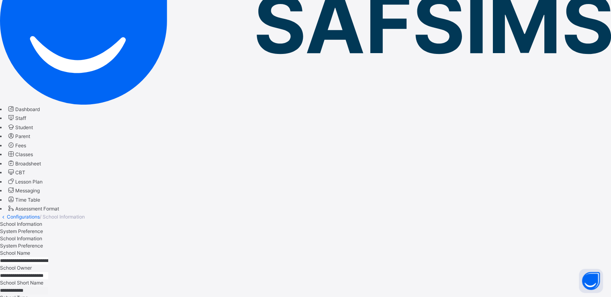
scroll to position [0, 0]
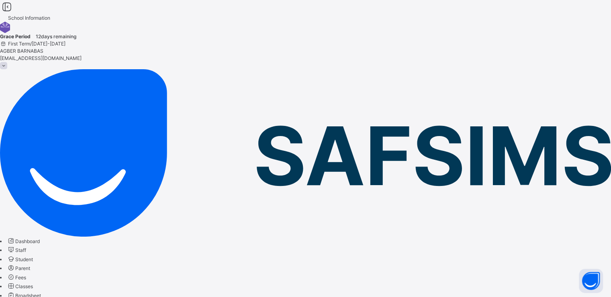
drag, startPoint x: 128, startPoint y: 141, endPoint x: 260, endPoint y: 131, distance: 133.0
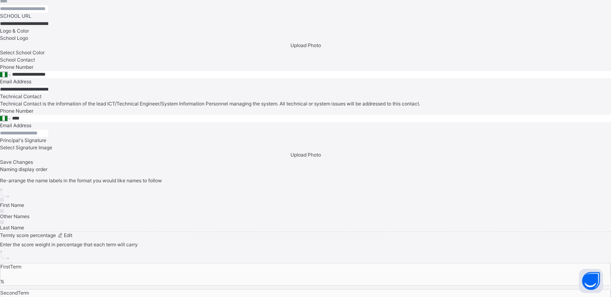
scroll to position [543, 0]
drag, startPoint x: 167, startPoint y: 127, endPoint x: 204, endPoint y: 128, distance: 36.6
click at [204, 76] on input "**********" at bounding box center [311, 72] width 599 height 7
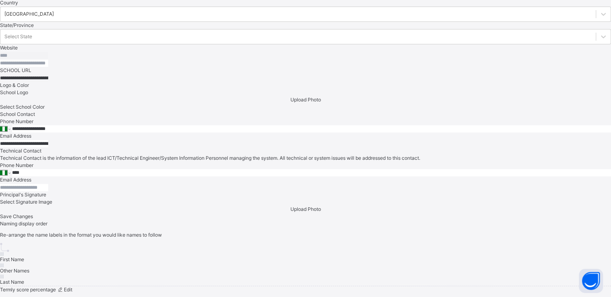
scroll to position [408, 0]
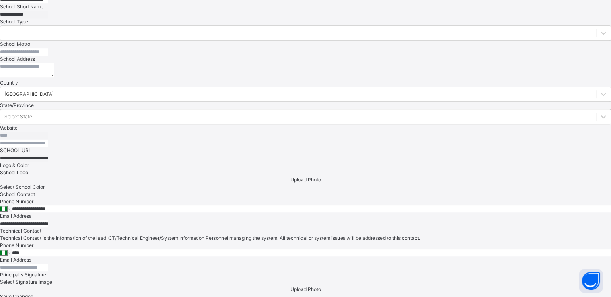
scroll to position [0, 0]
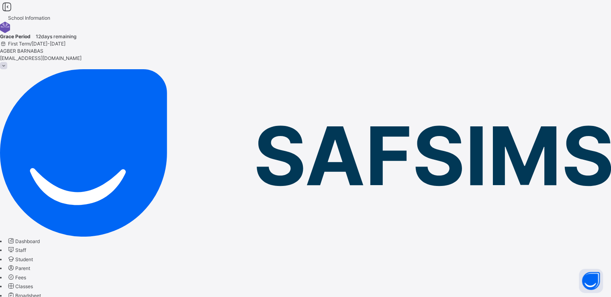
drag, startPoint x: 127, startPoint y: 143, endPoint x: 260, endPoint y: 137, distance: 133.2
